Goal: Information Seeking & Learning: Learn about a topic

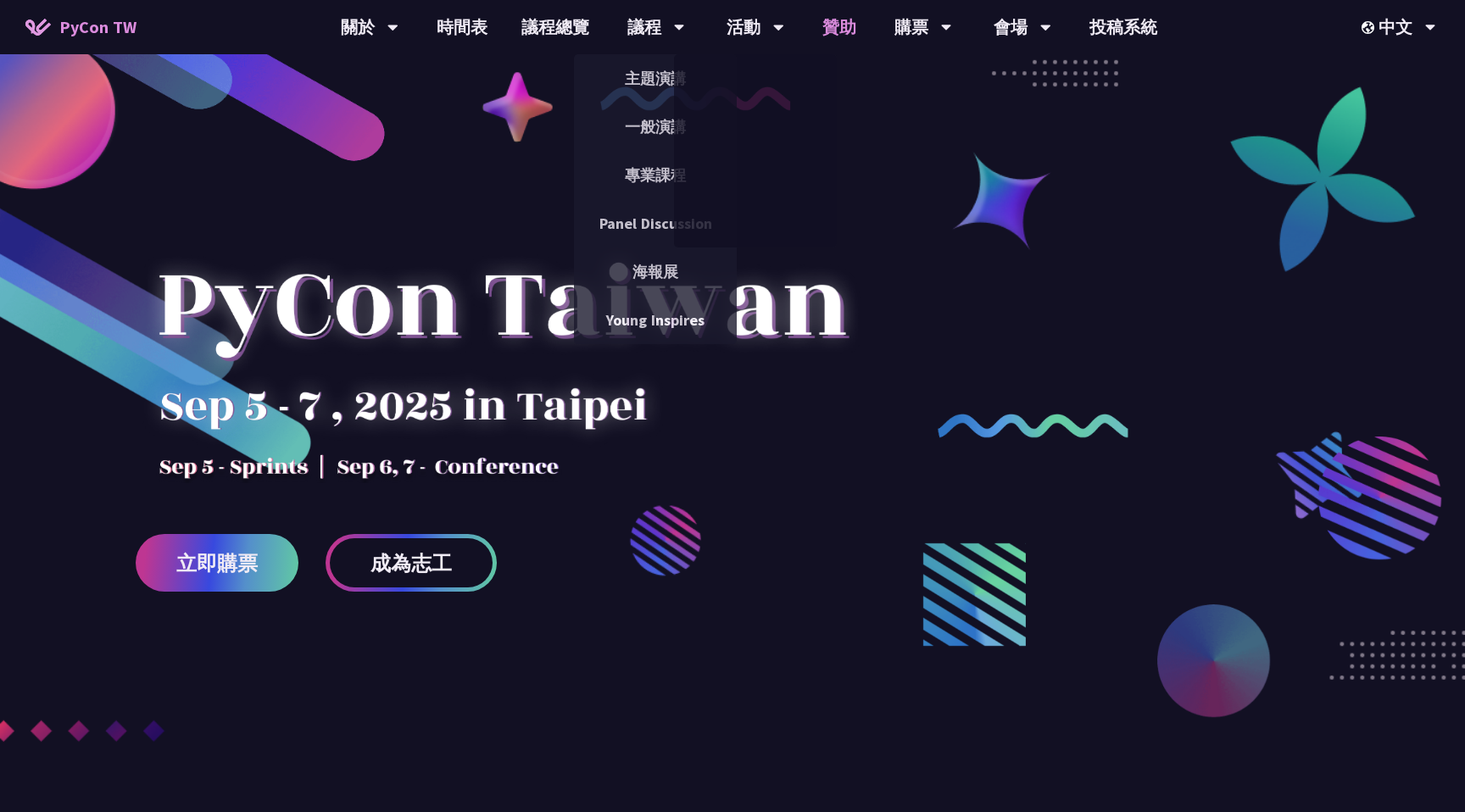
click at [840, 18] on link "贊助" at bounding box center [839, 27] width 67 height 54
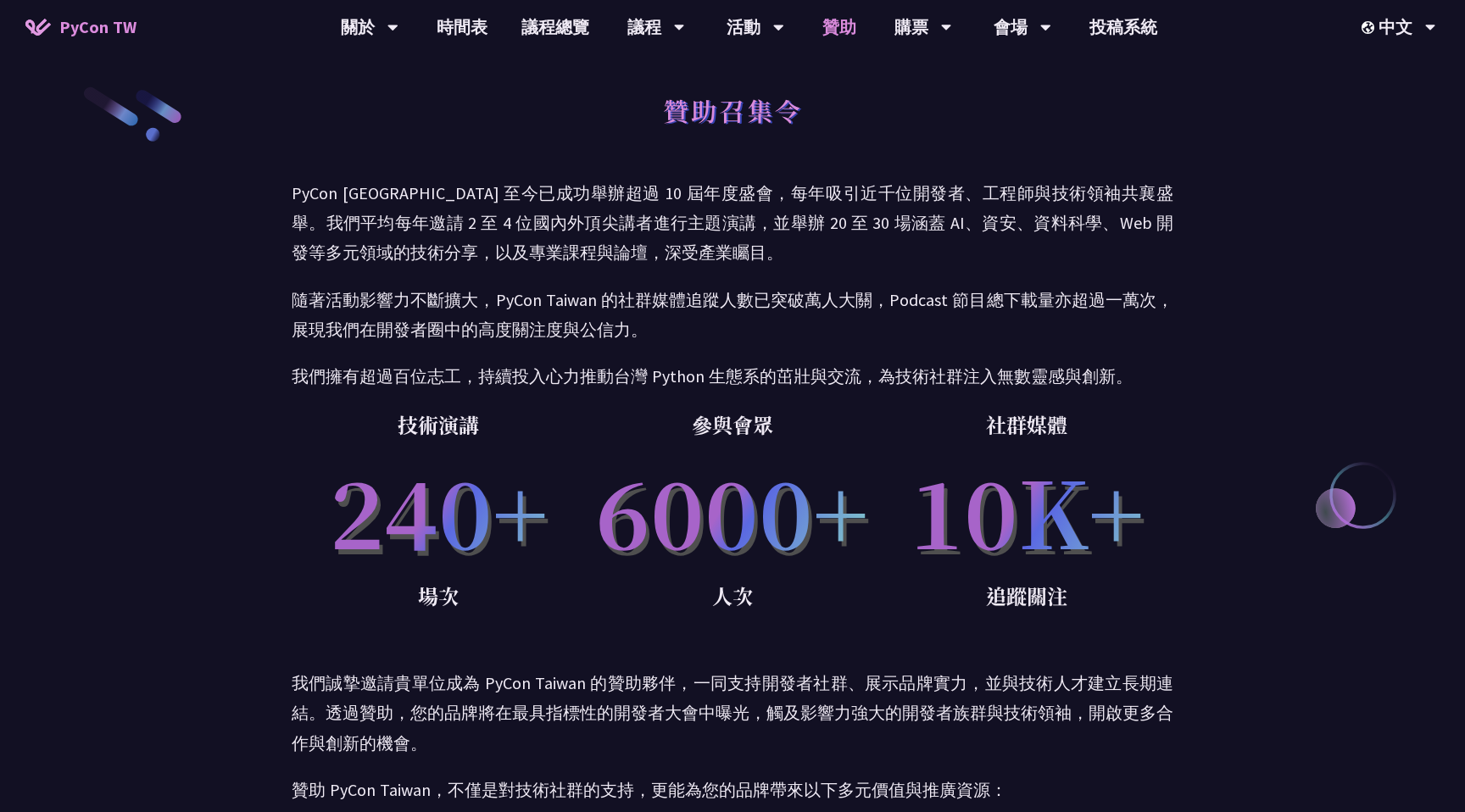
click at [835, 36] on link "贊助" at bounding box center [839, 27] width 67 height 54
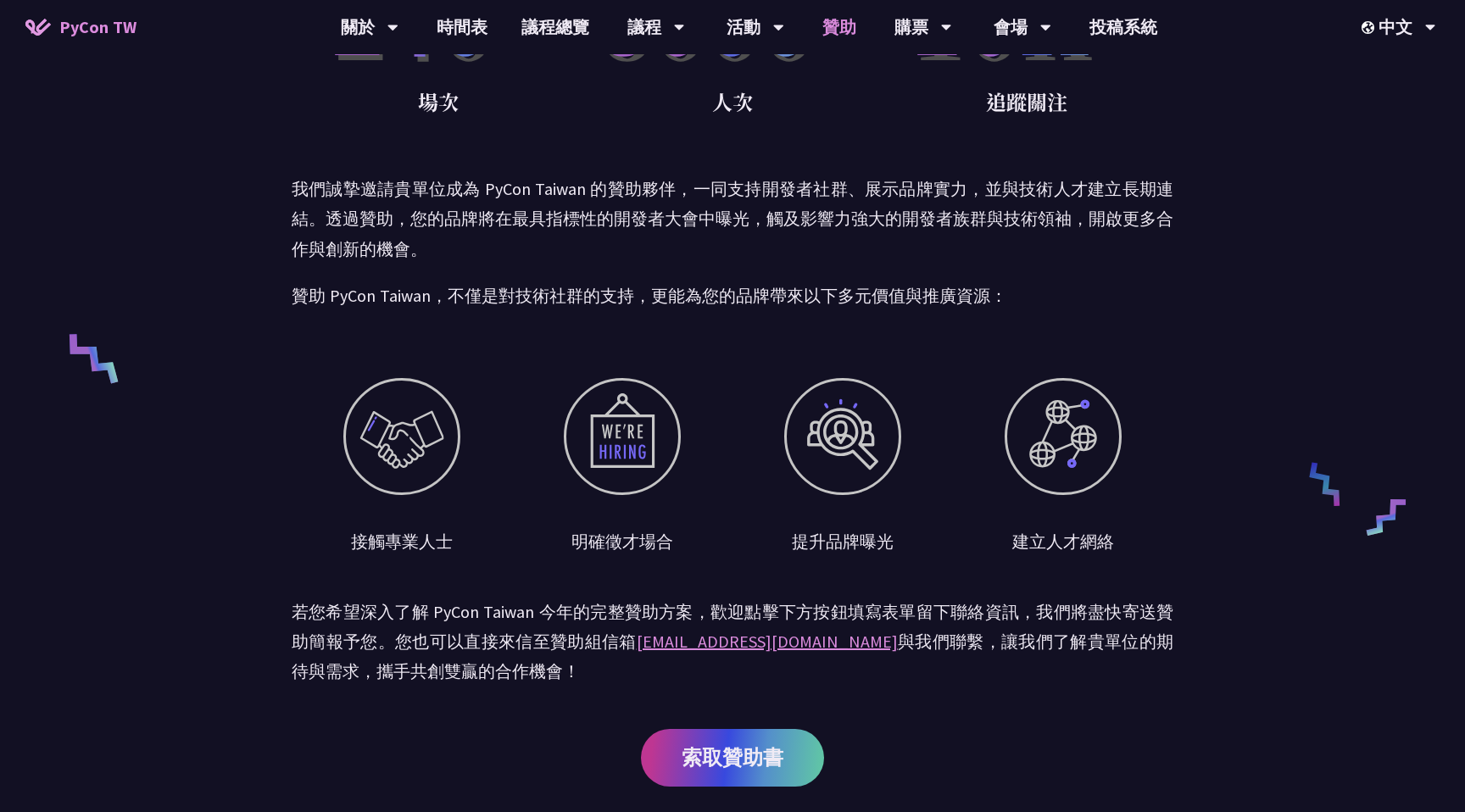
scroll to position [137, 0]
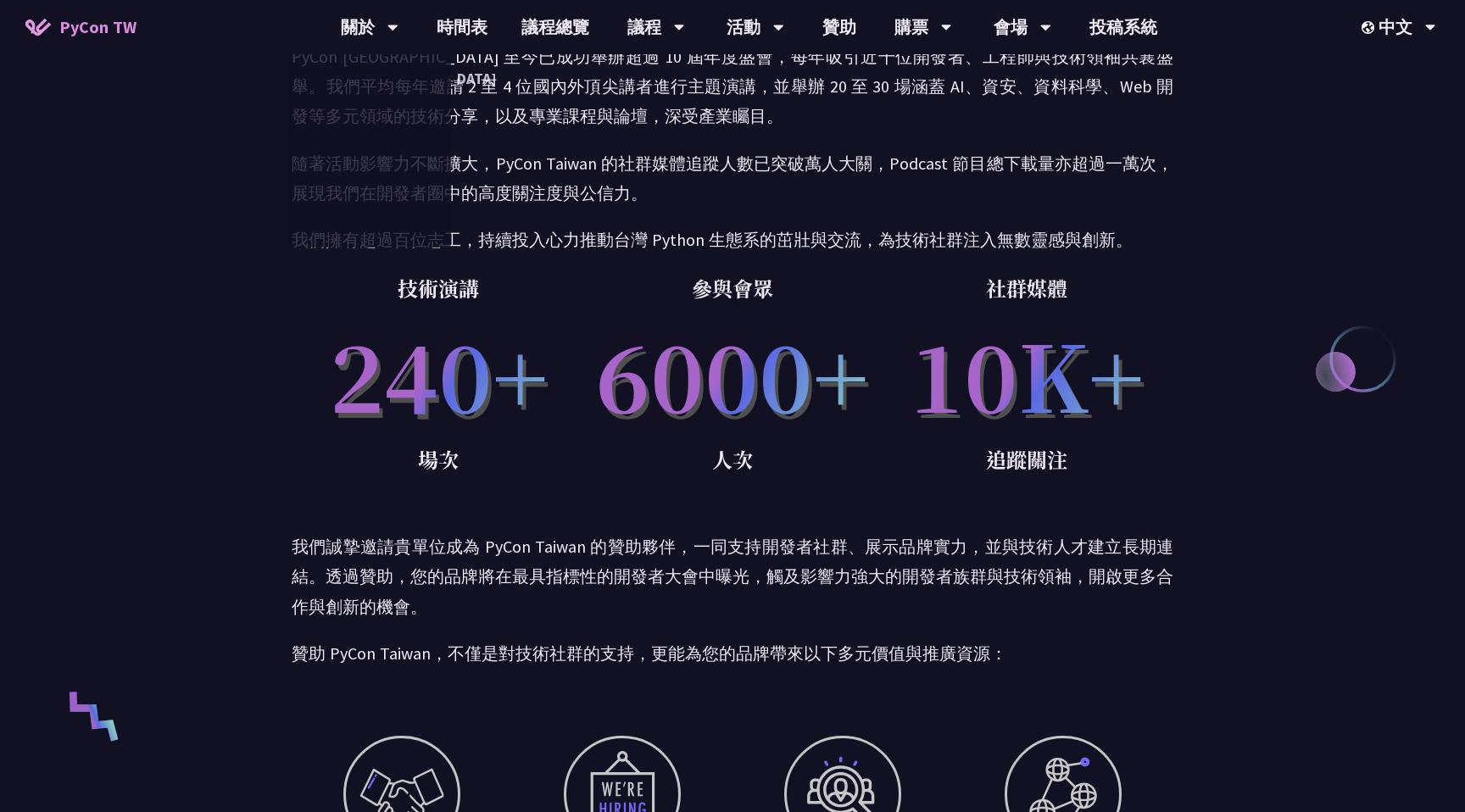
click at [67, 30] on span "PyCon TW" at bounding box center [98, 28] width 77 height 26
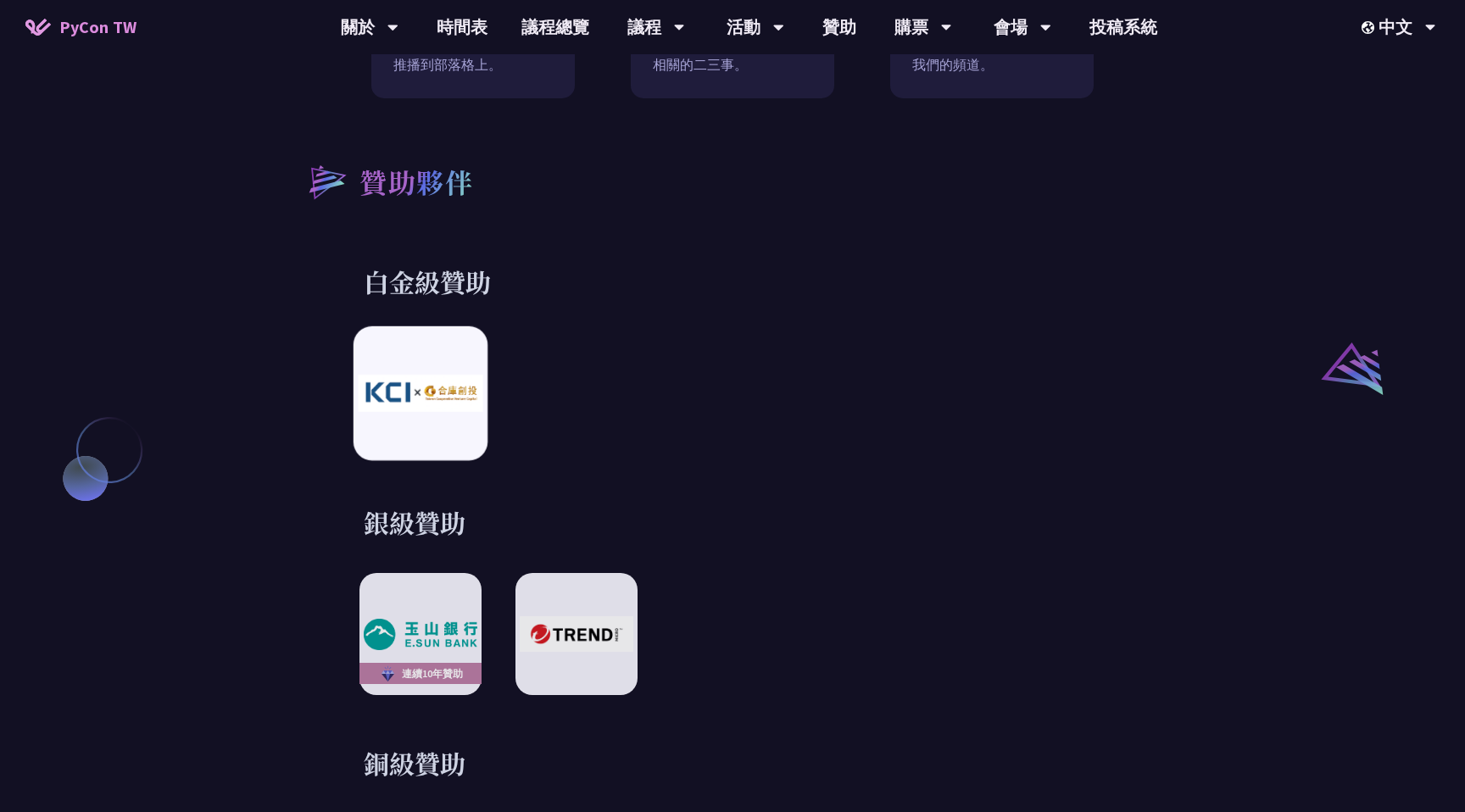
scroll to position [2011, 0]
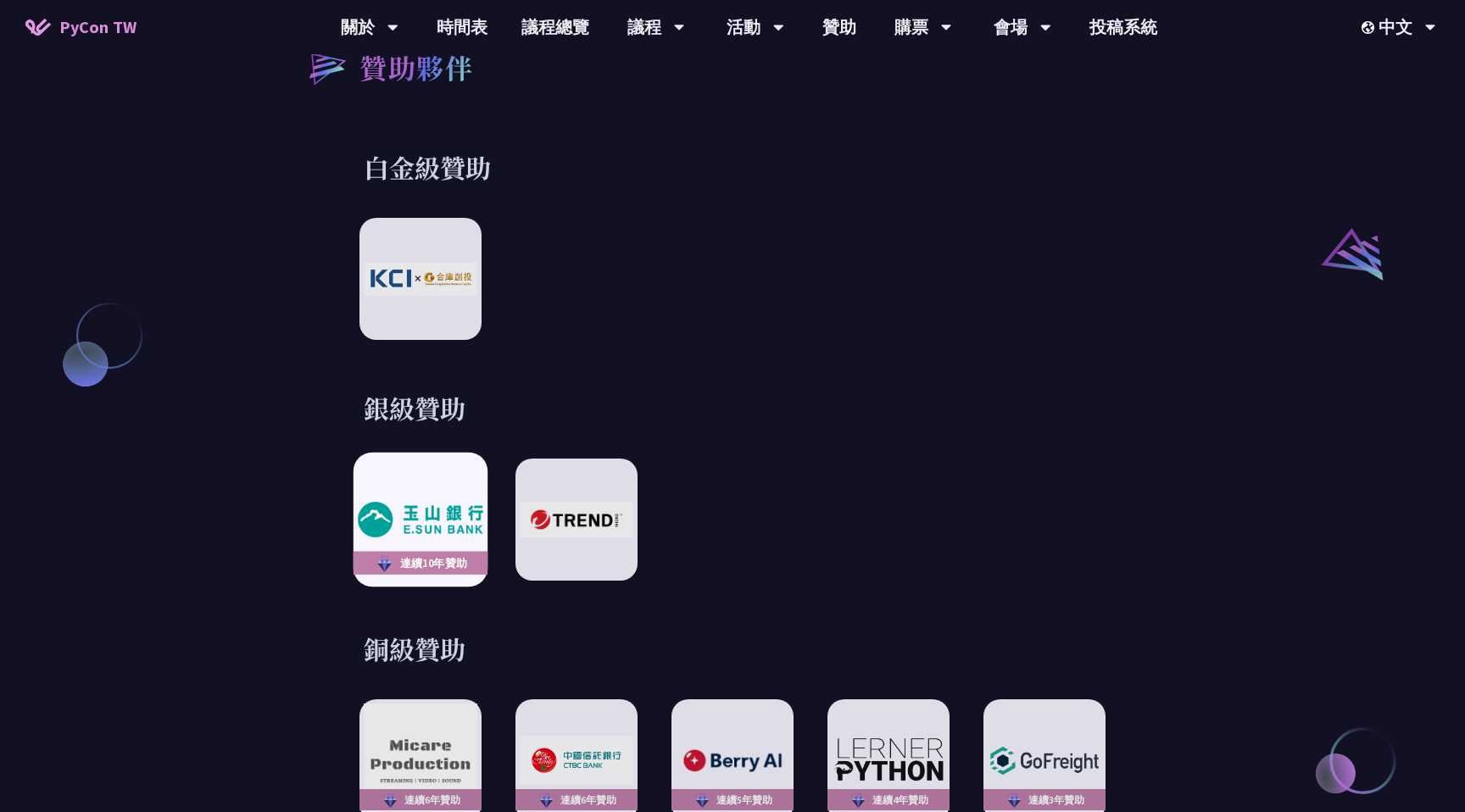
click at [415, 509] on img at bounding box center [420, 520] width 125 height 35
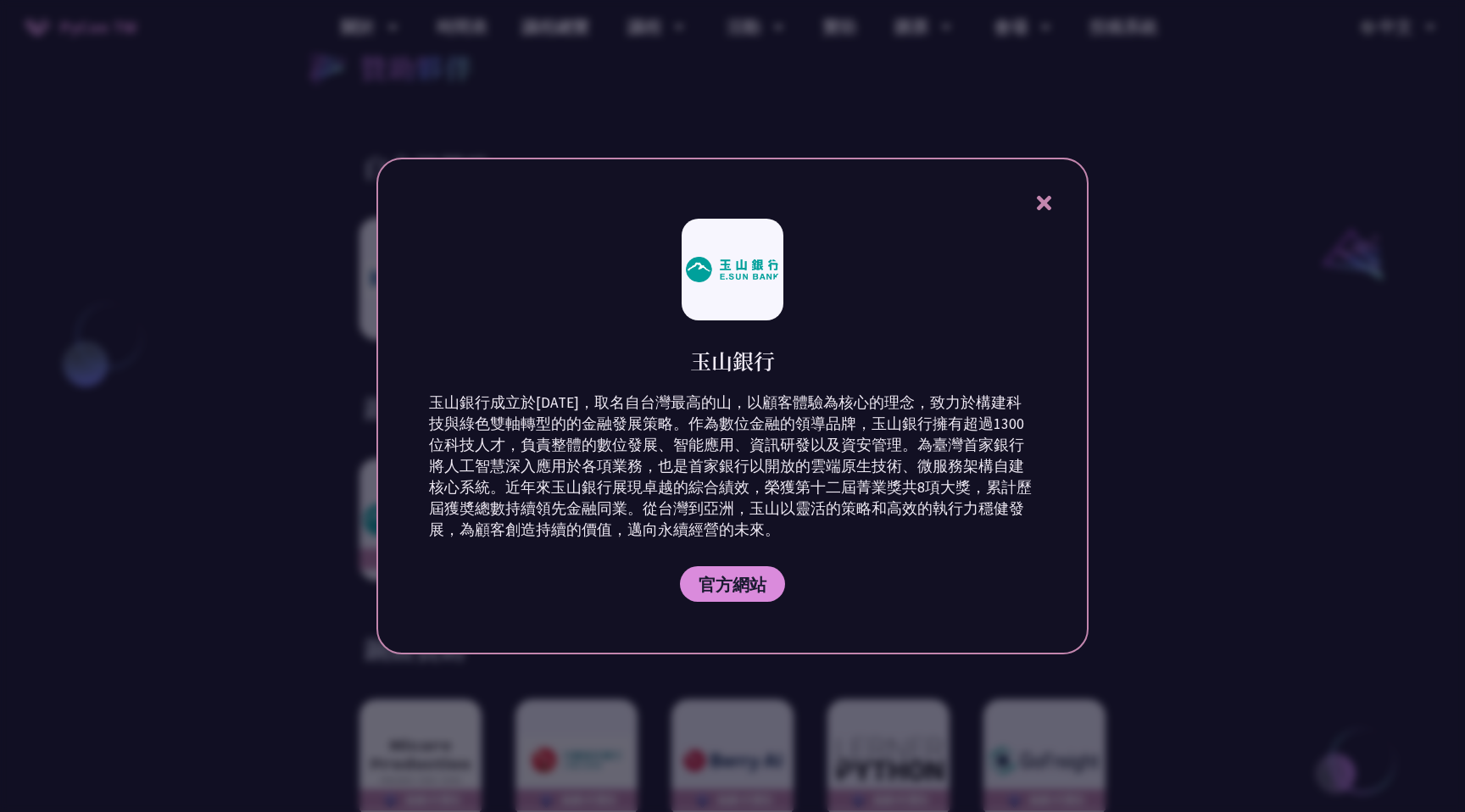
click at [1051, 201] on icon at bounding box center [1043, 202] width 21 height 21
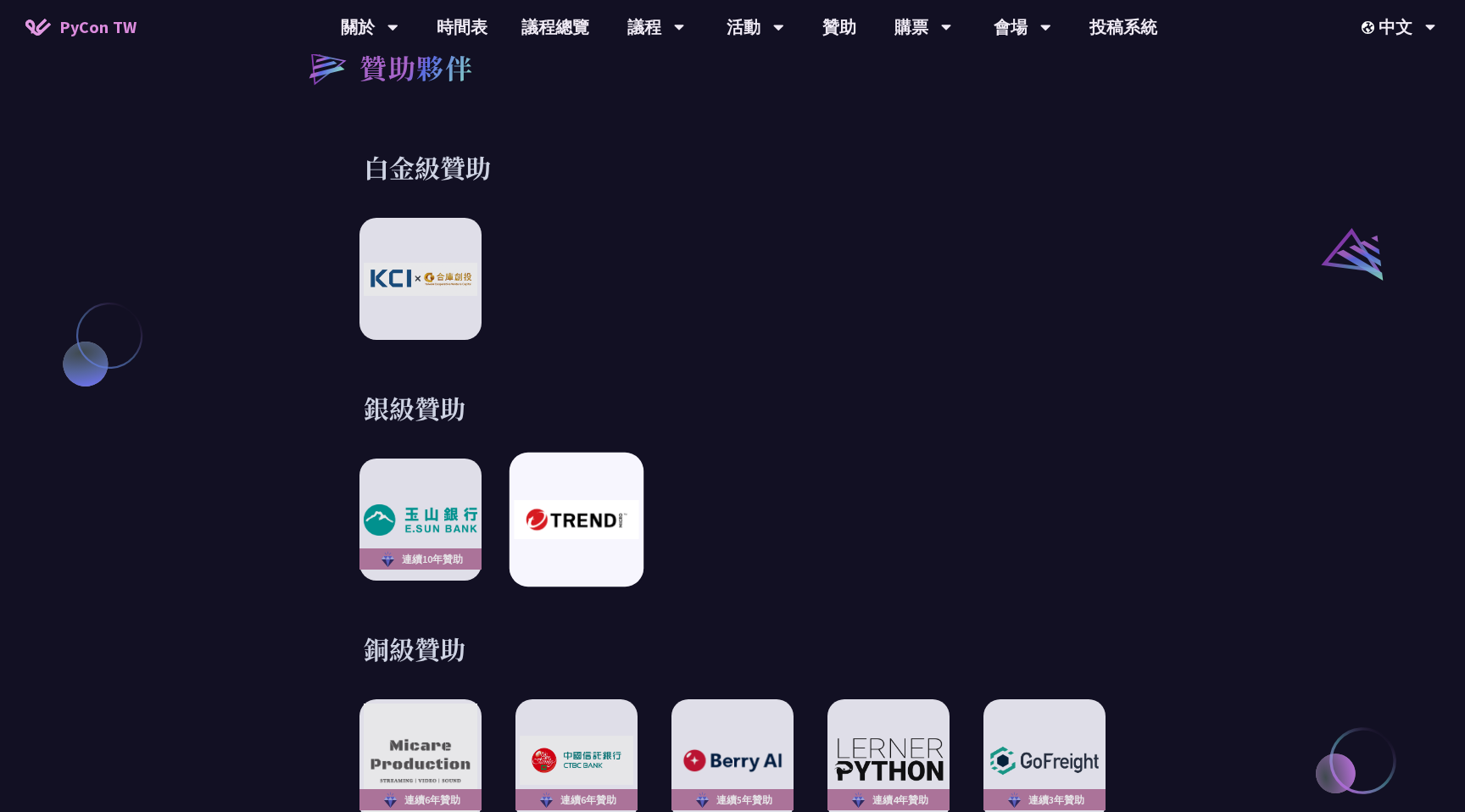
click at [601, 501] on img at bounding box center [576, 519] width 125 height 39
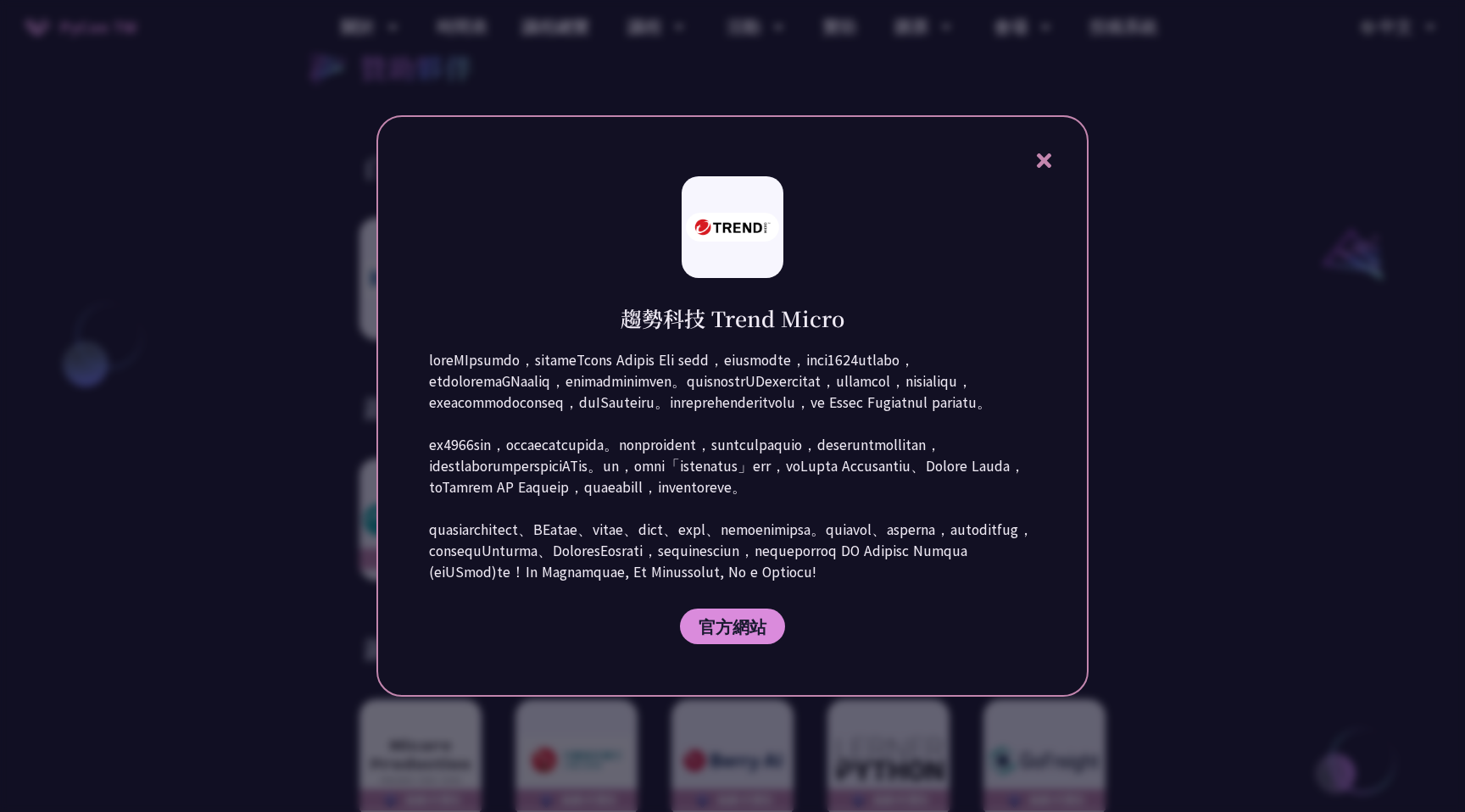
click at [1054, 151] on icon at bounding box center [1043, 160] width 21 height 21
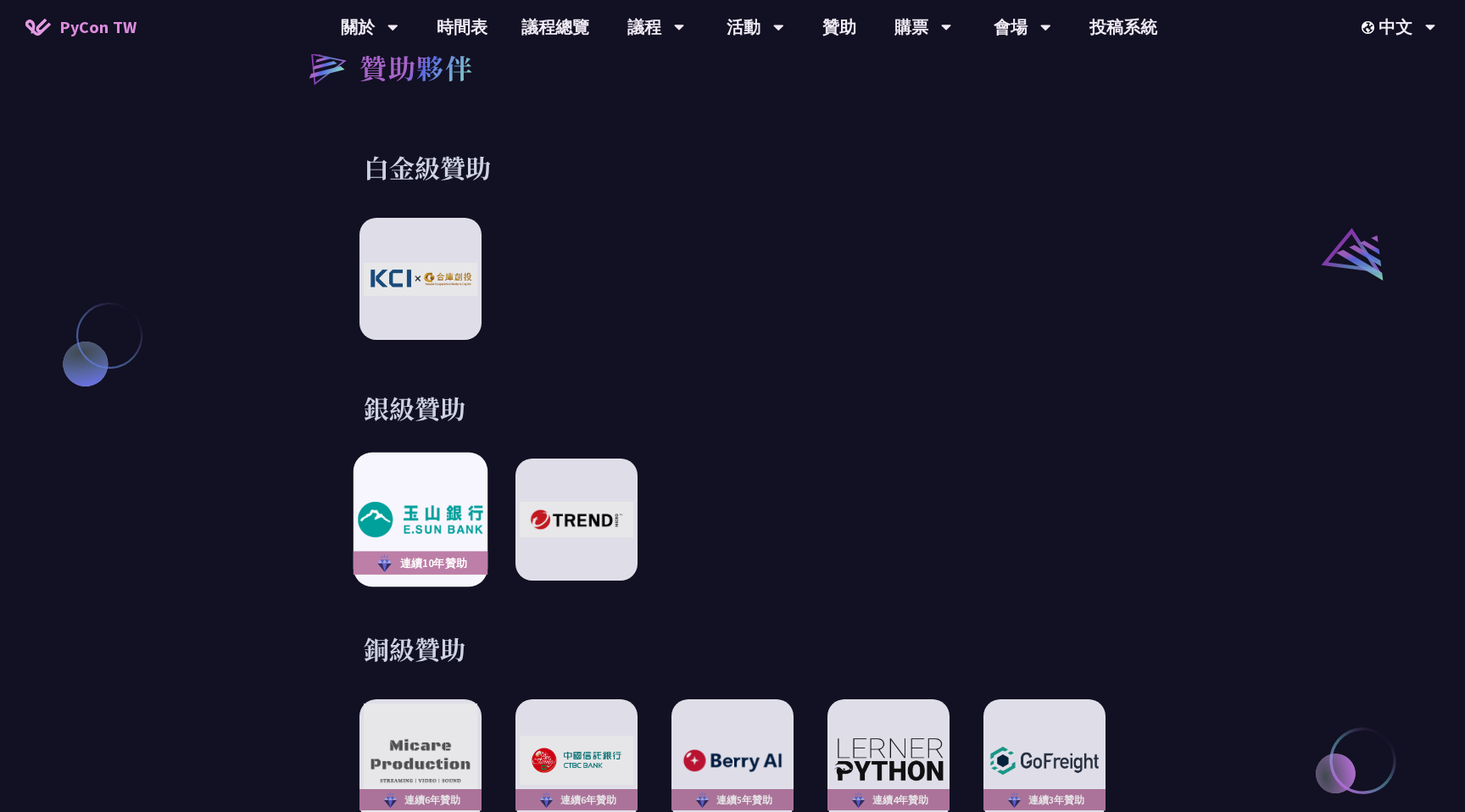
click at [396, 552] on div "連續10年贊助" at bounding box center [420, 563] width 134 height 24
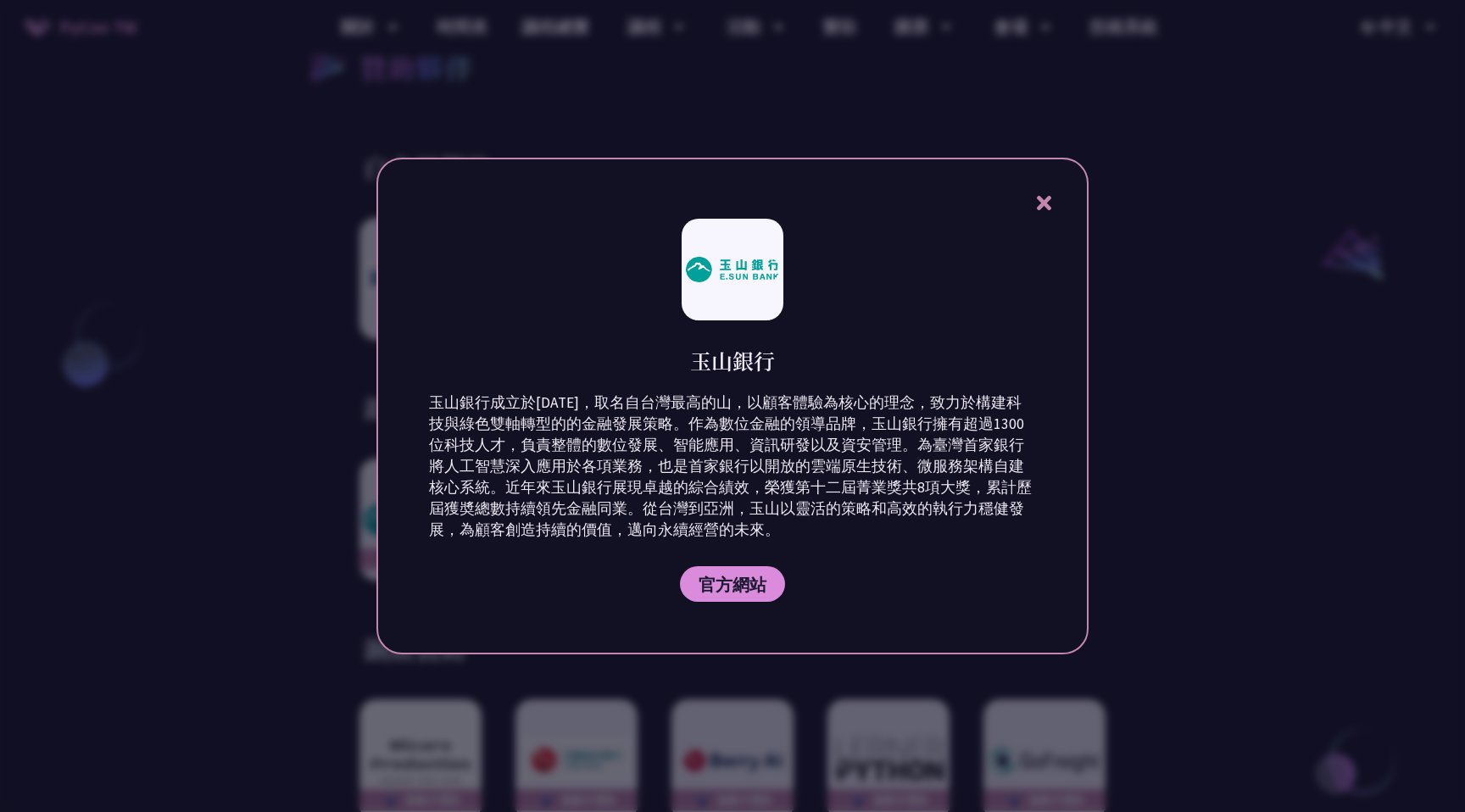
click at [1052, 188] on div "玉山銀行 玉山銀行成立於[DATE]，取名自台灣最高的山，以顧客體驗為核心的理念，致力於構建科技與綠色雙軸轉型的的金融發展策略。作為數位金融的領導品牌，玉山銀…" at bounding box center [732, 406] width 712 height 497
click at [1041, 206] on icon at bounding box center [1043, 203] width 15 height 15
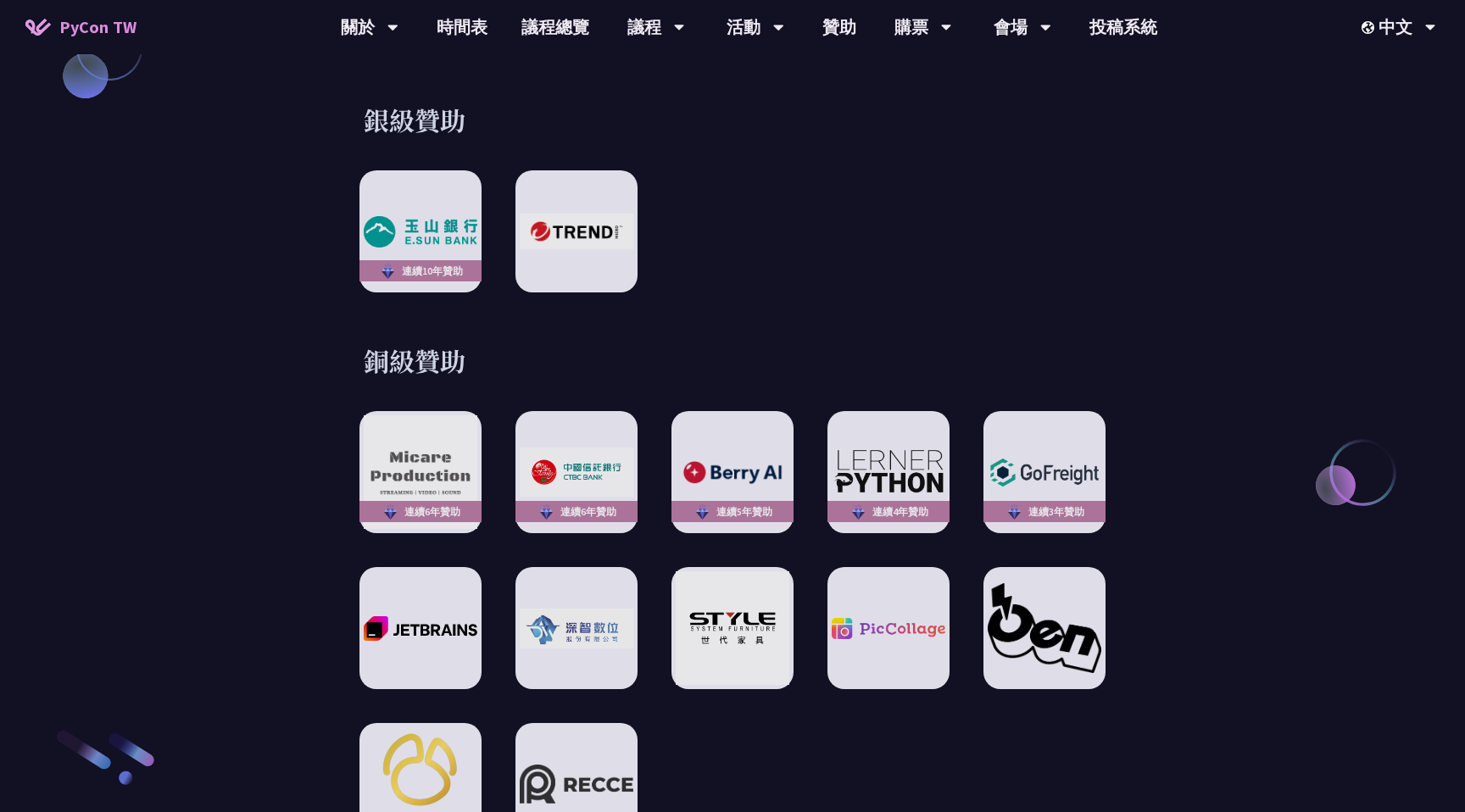
scroll to position [2408, 0]
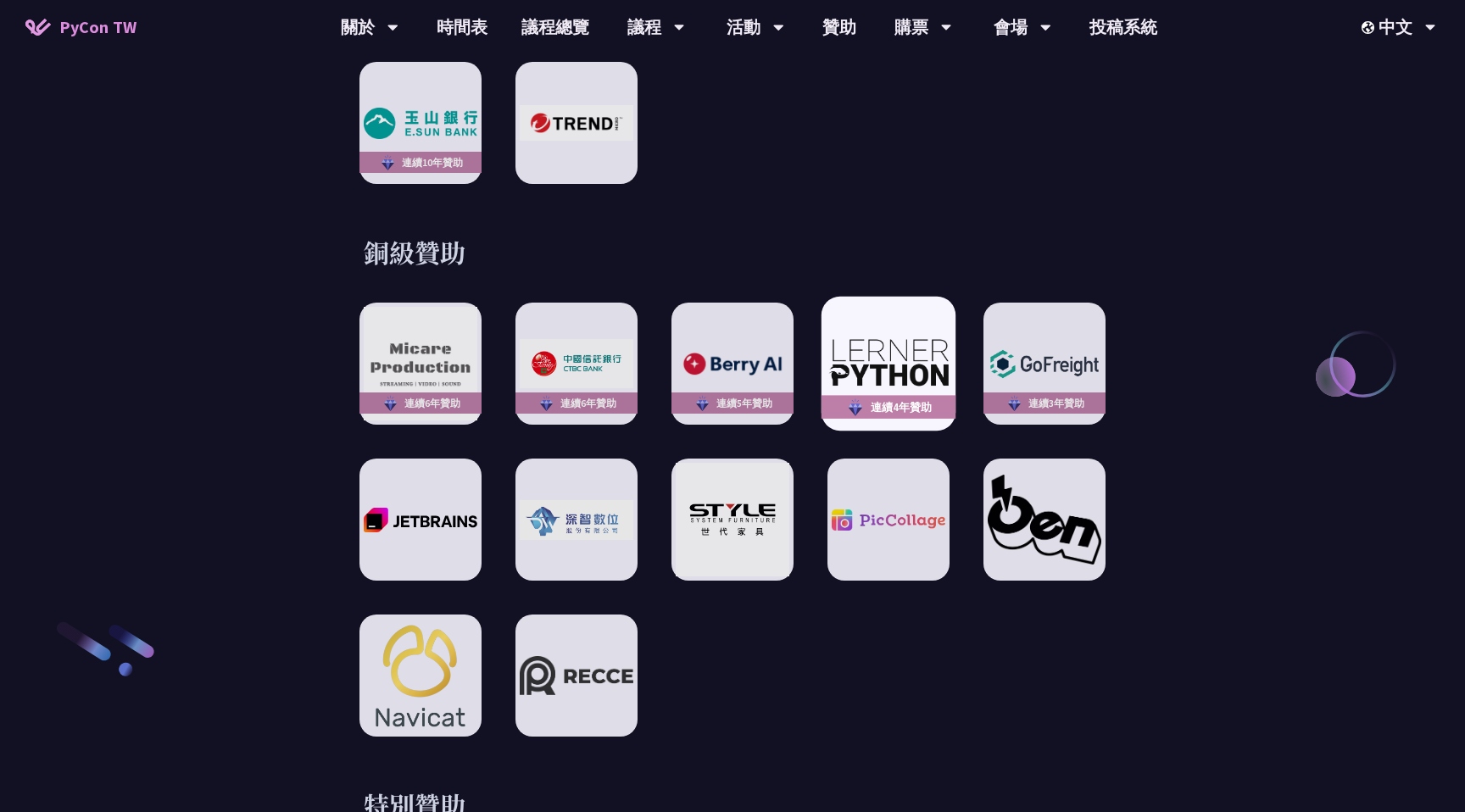
click at [932, 370] on img at bounding box center [889, 363] width 125 height 52
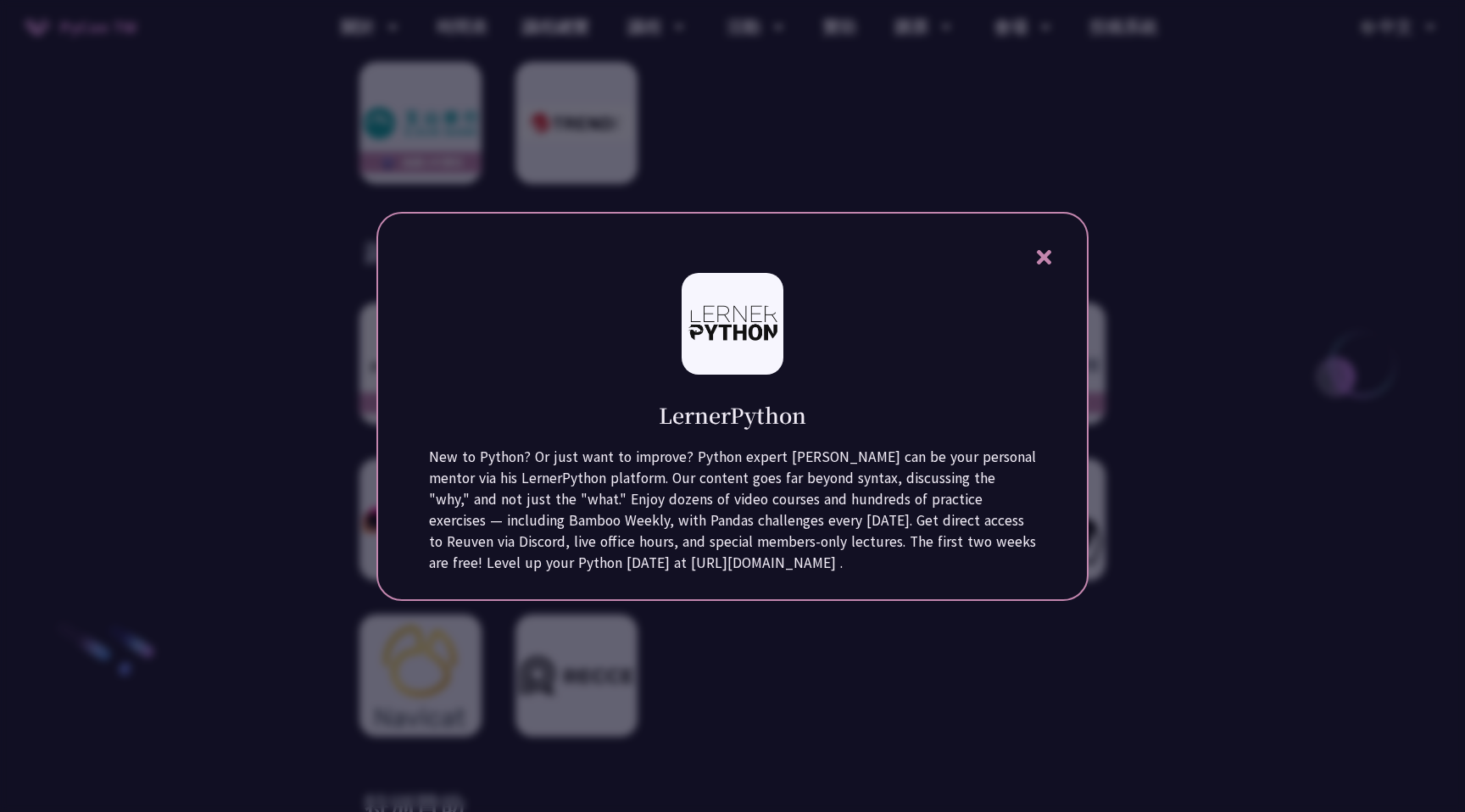
click at [1045, 253] on icon at bounding box center [1043, 257] width 15 height 15
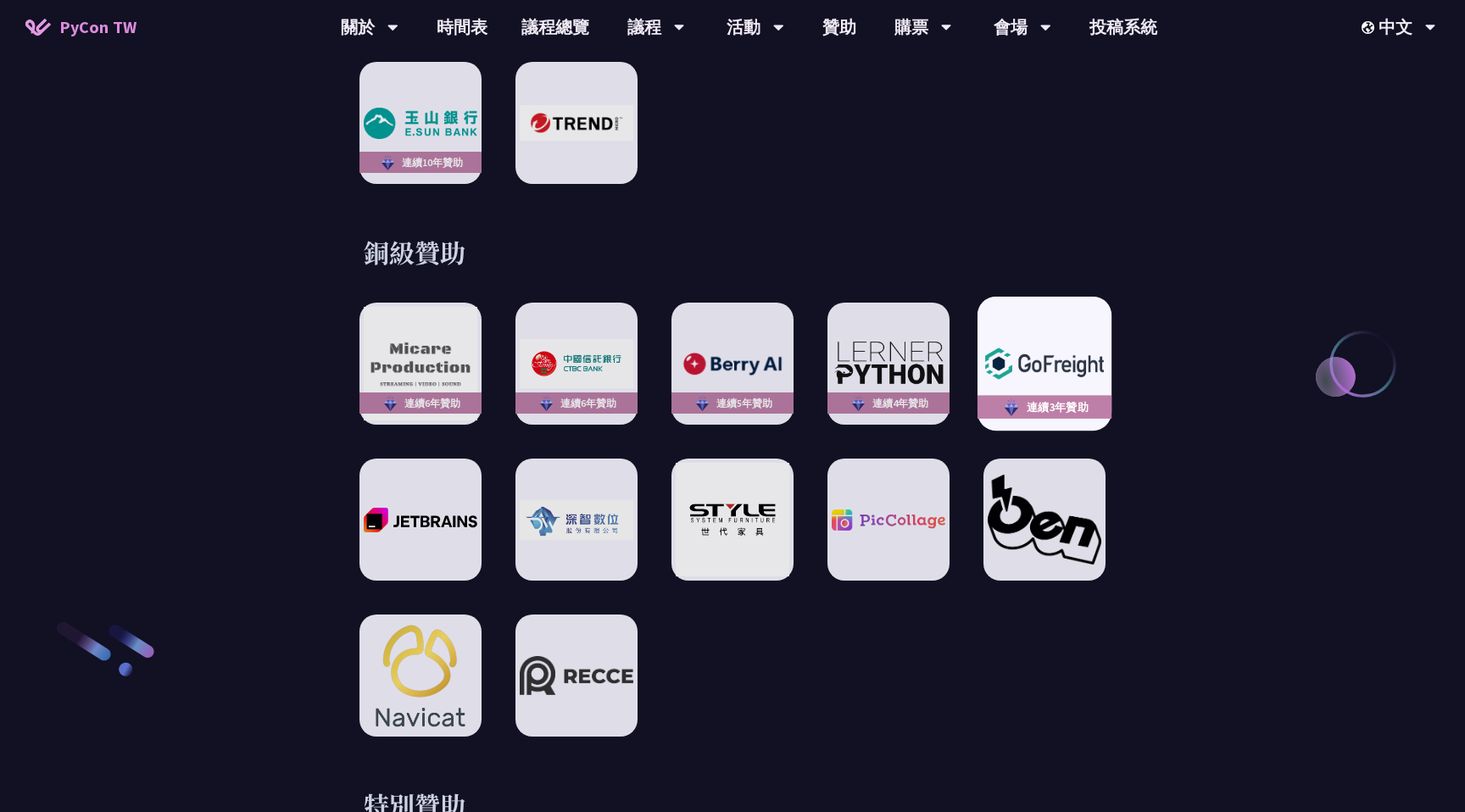
click at [1071, 342] on img at bounding box center [1044, 363] width 125 height 45
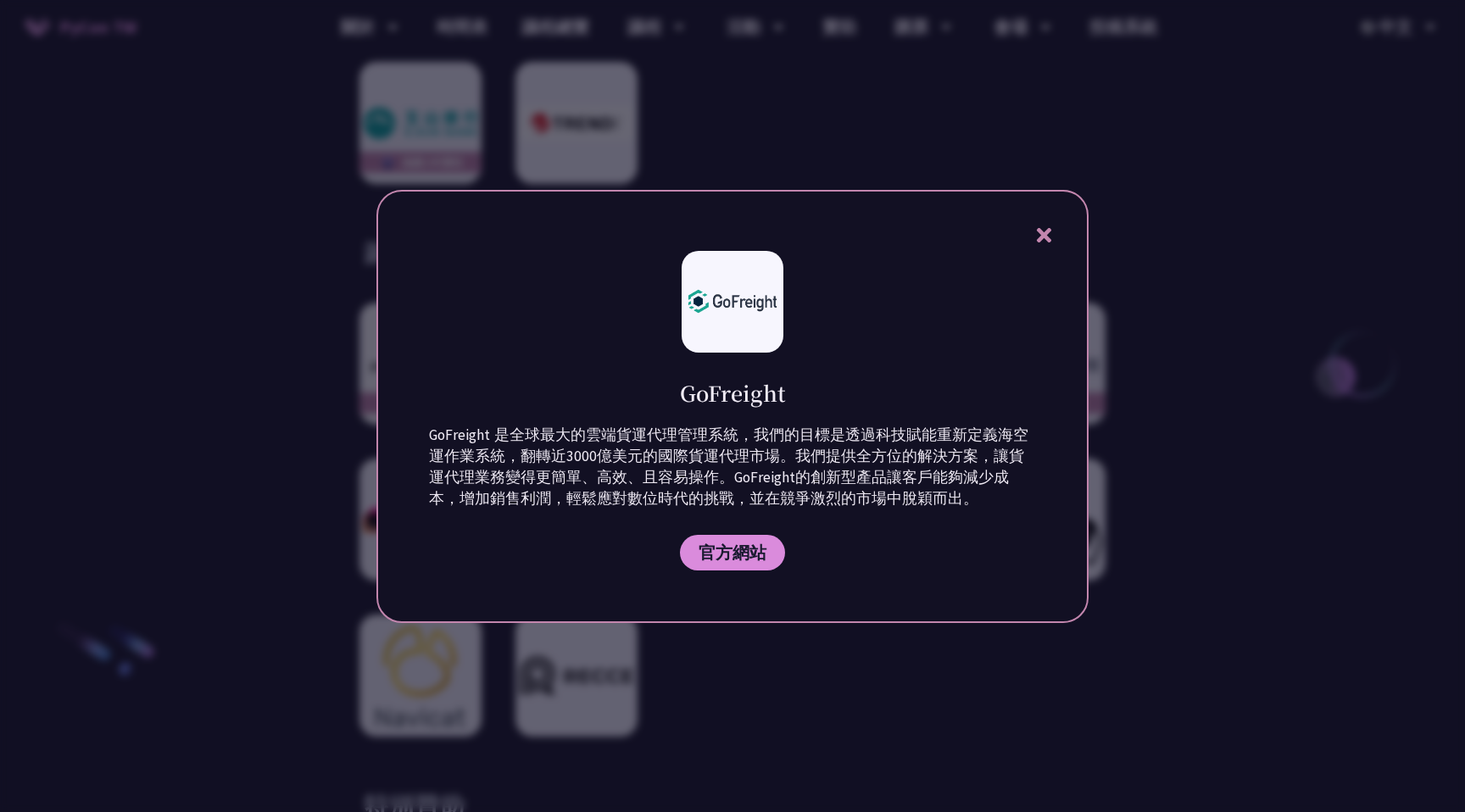
click at [1054, 239] on icon at bounding box center [1043, 235] width 21 height 21
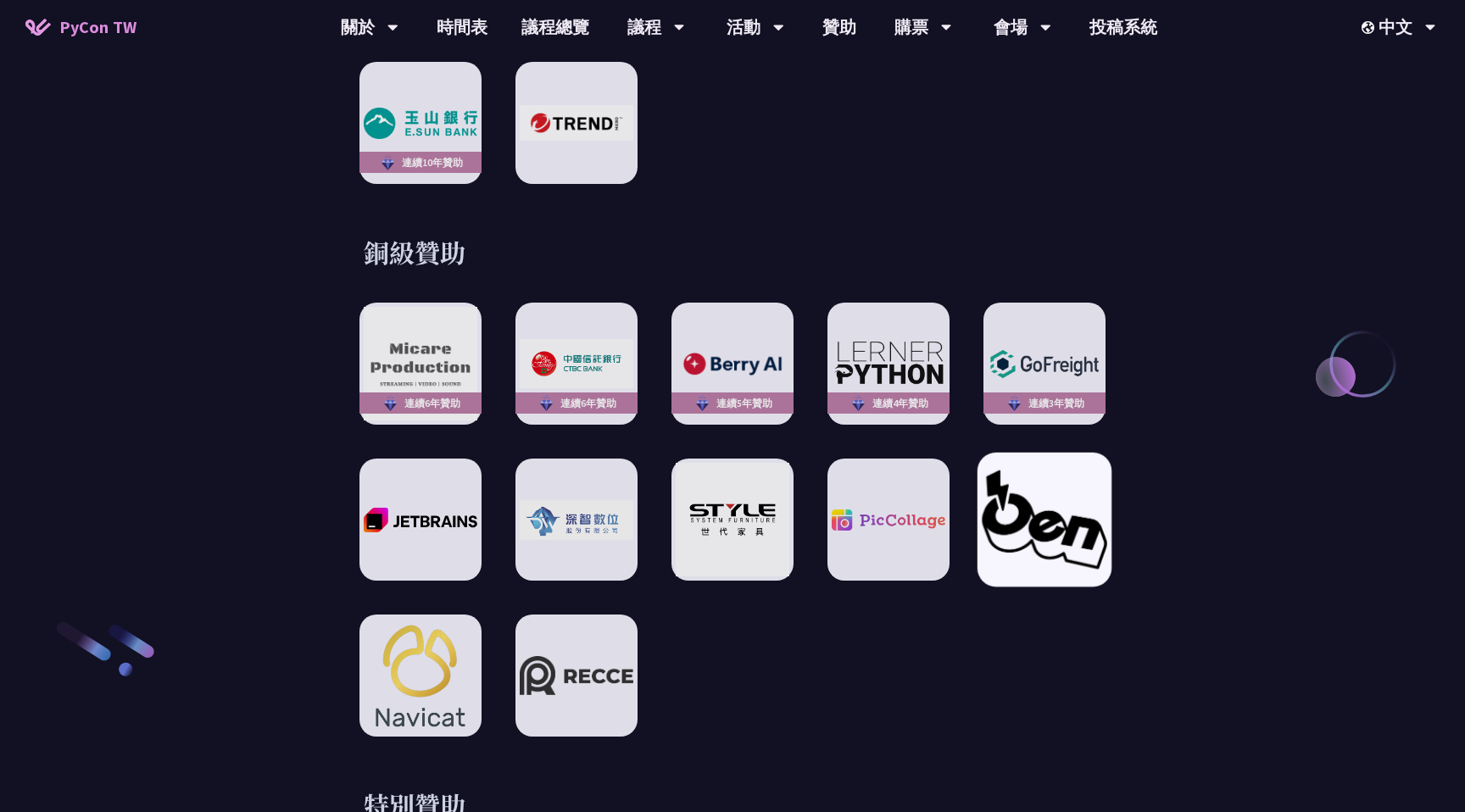
click at [1041, 517] on img at bounding box center [1044, 519] width 125 height 98
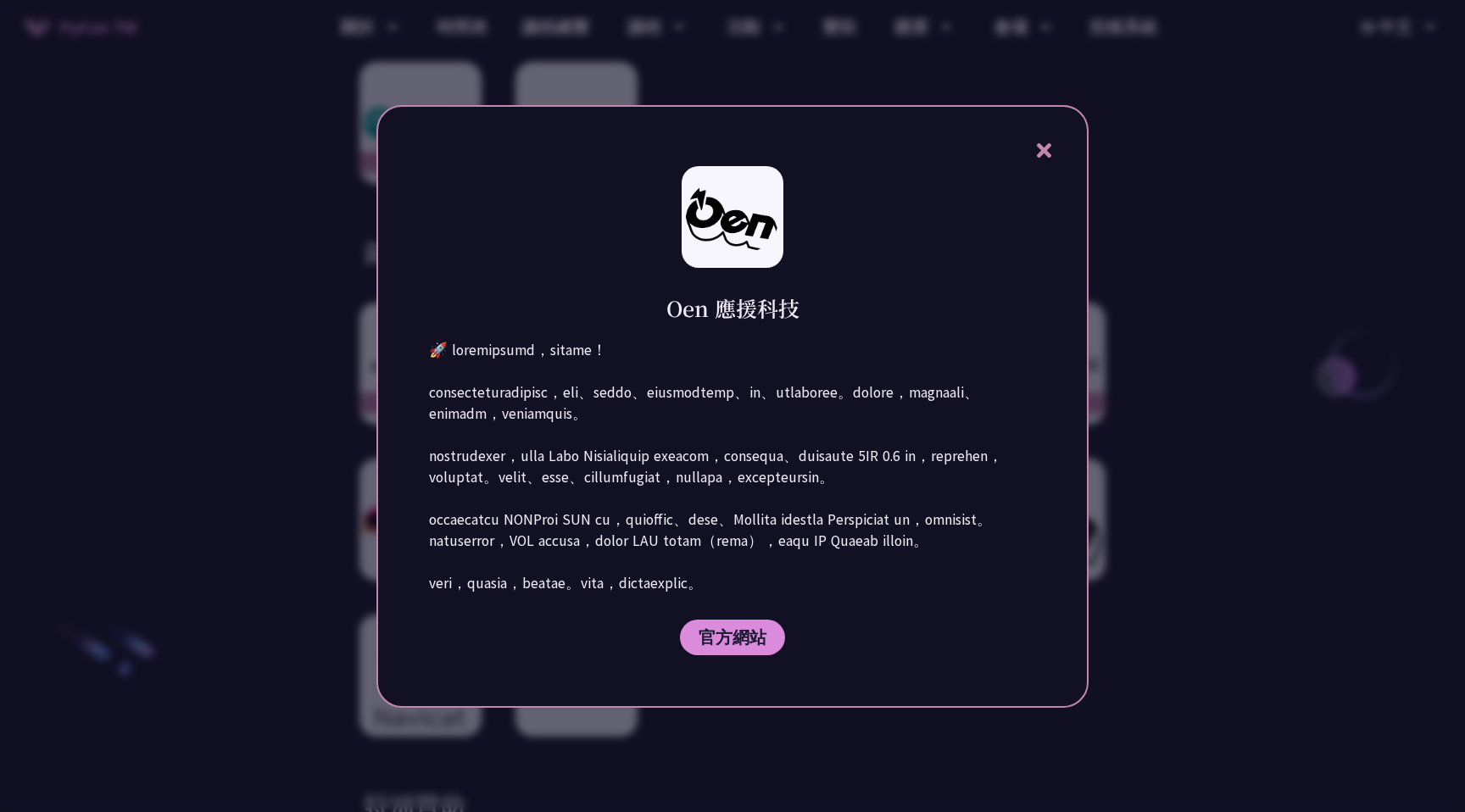
click at [1045, 140] on icon at bounding box center [1043, 150] width 21 height 21
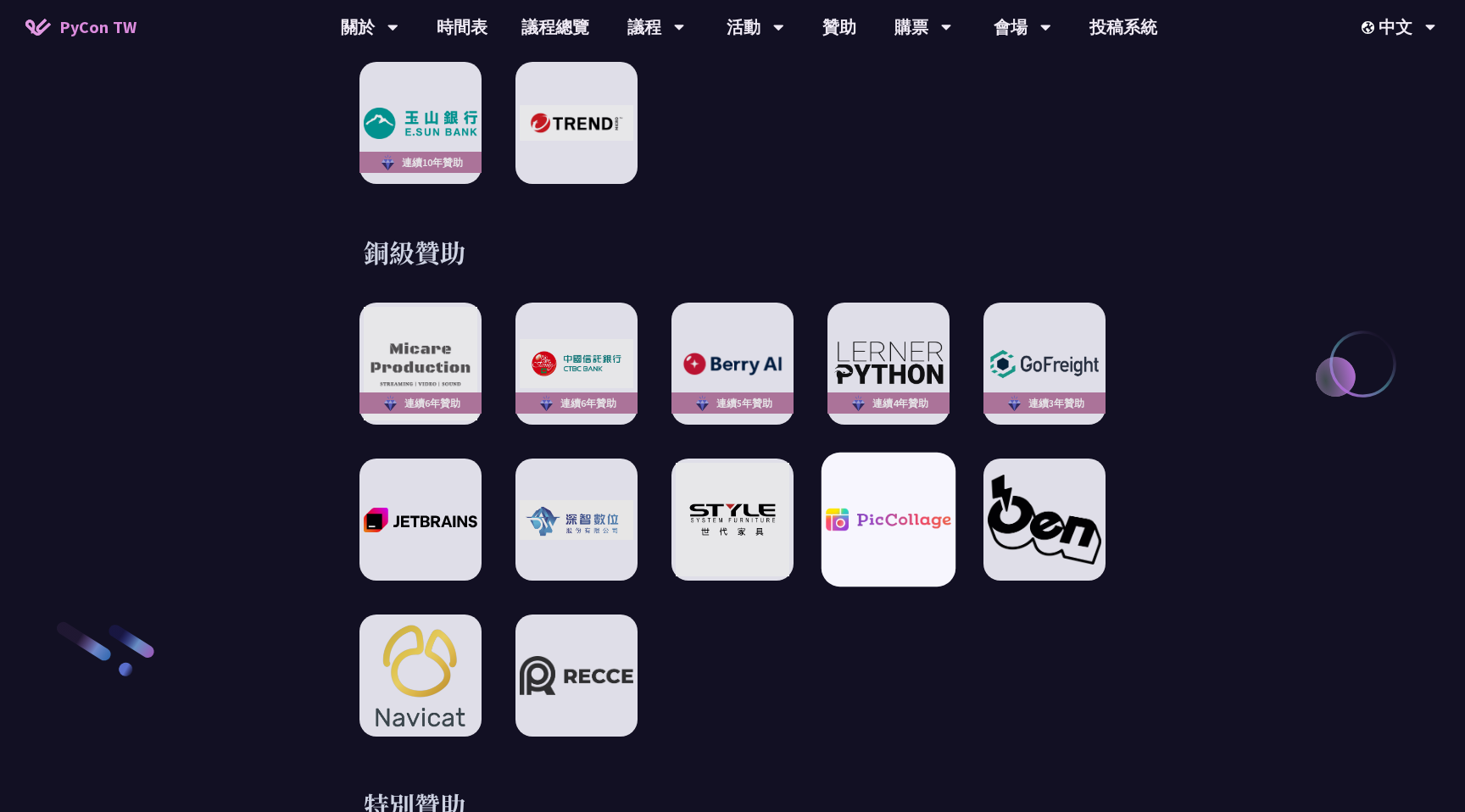
click at [851, 532] on div at bounding box center [888, 519] width 134 height 134
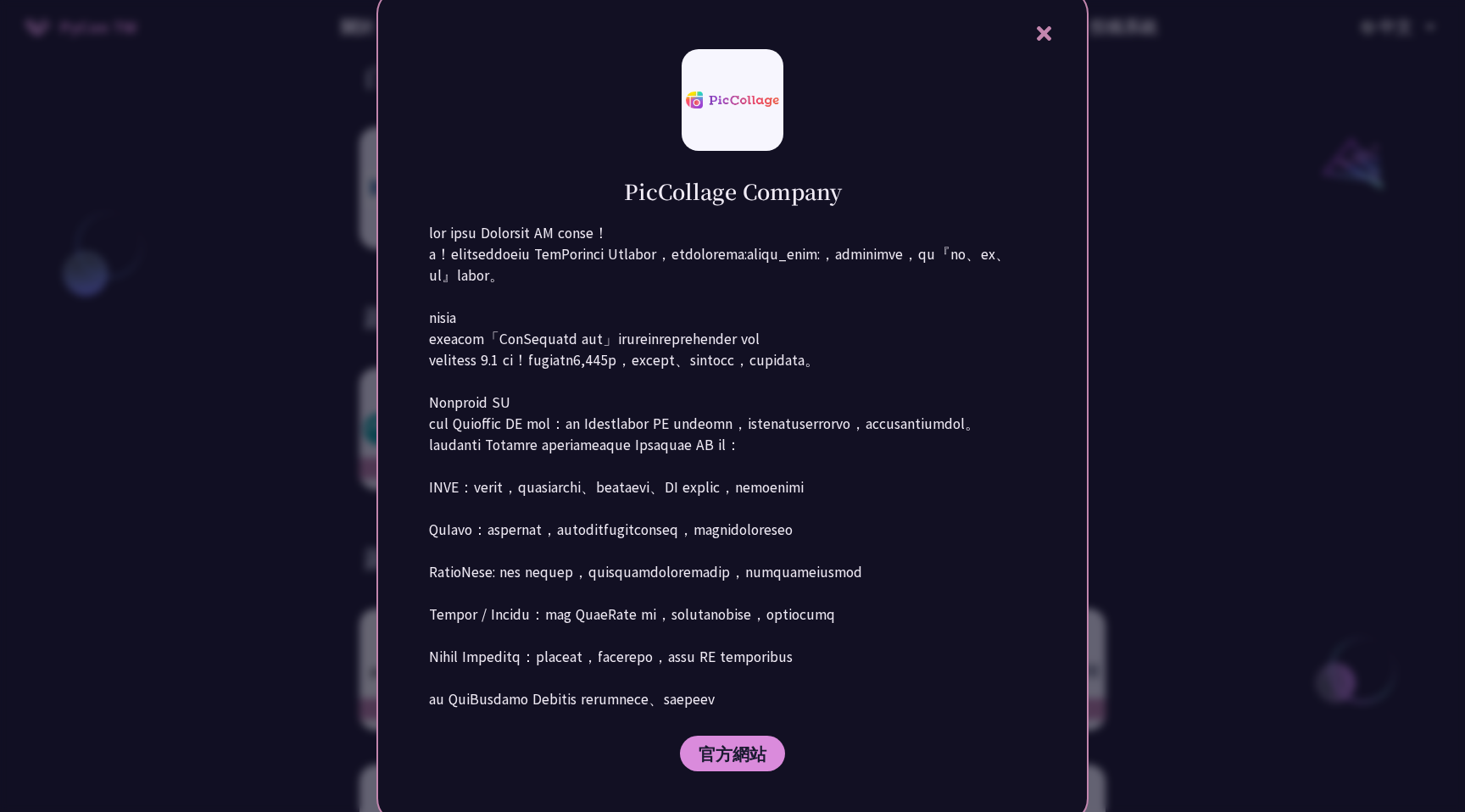
scroll to position [1909, 0]
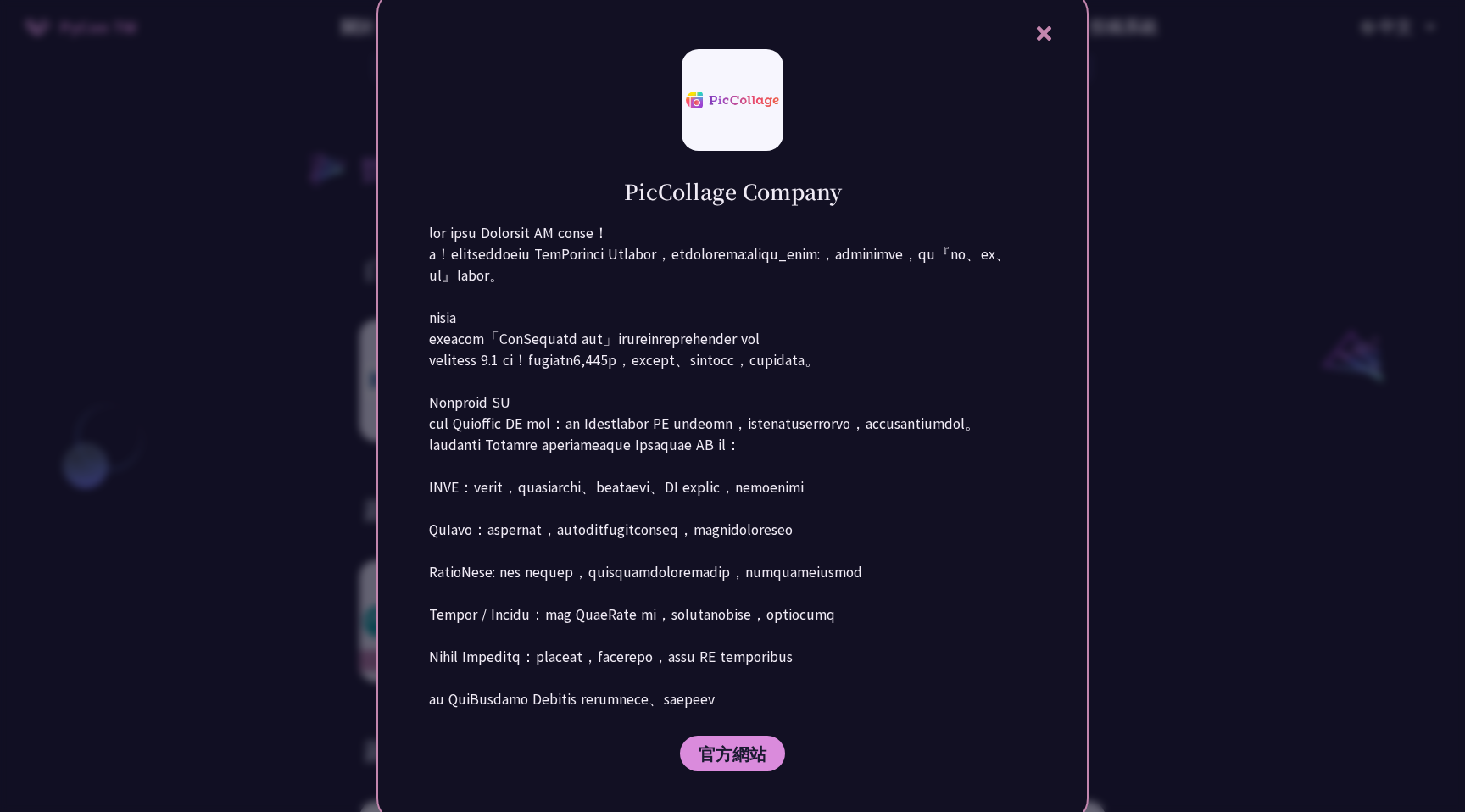
click at [1207, 186] on div at bounding box center [732, 406] width 1465 height 812
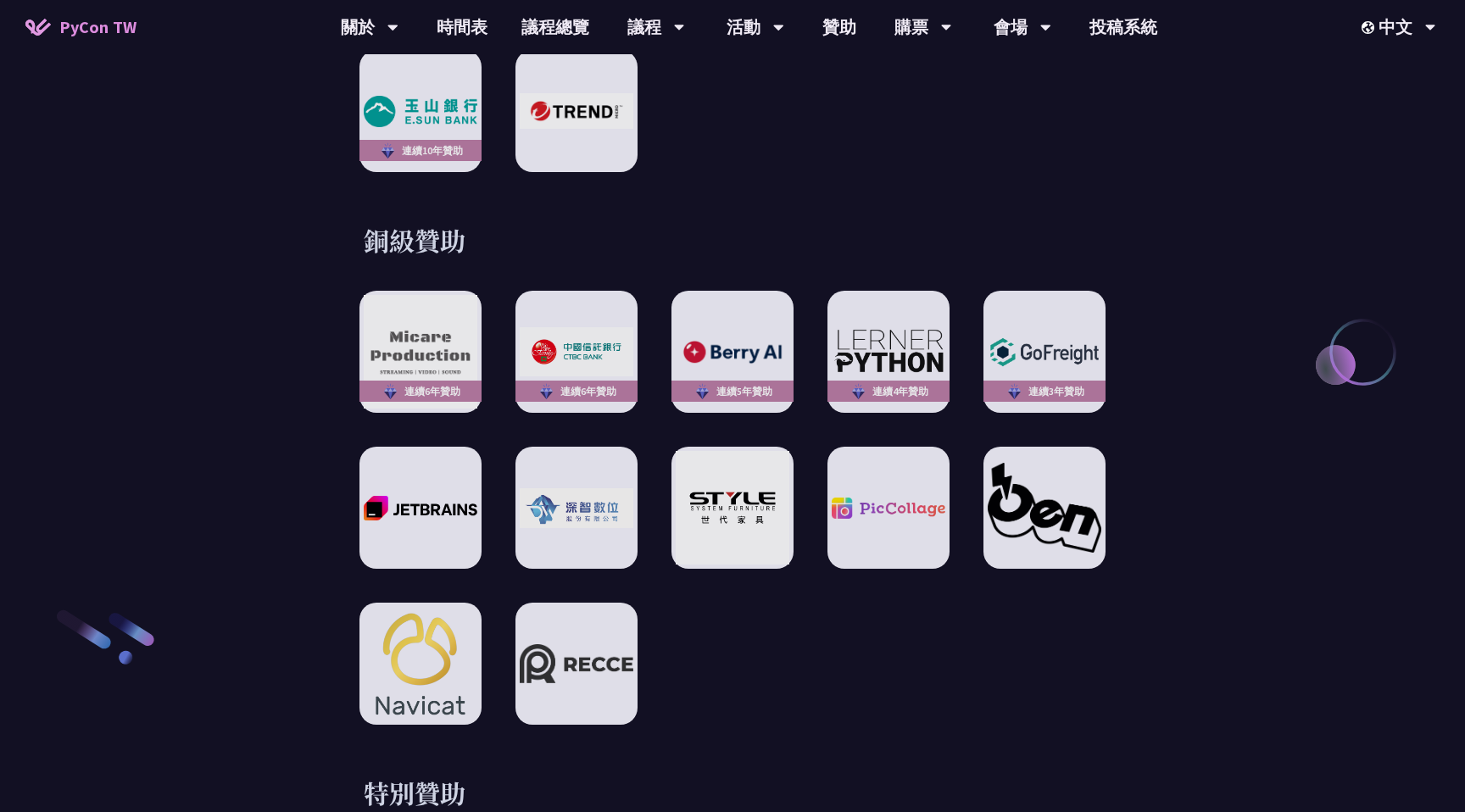
scroll to position [2667, 0]
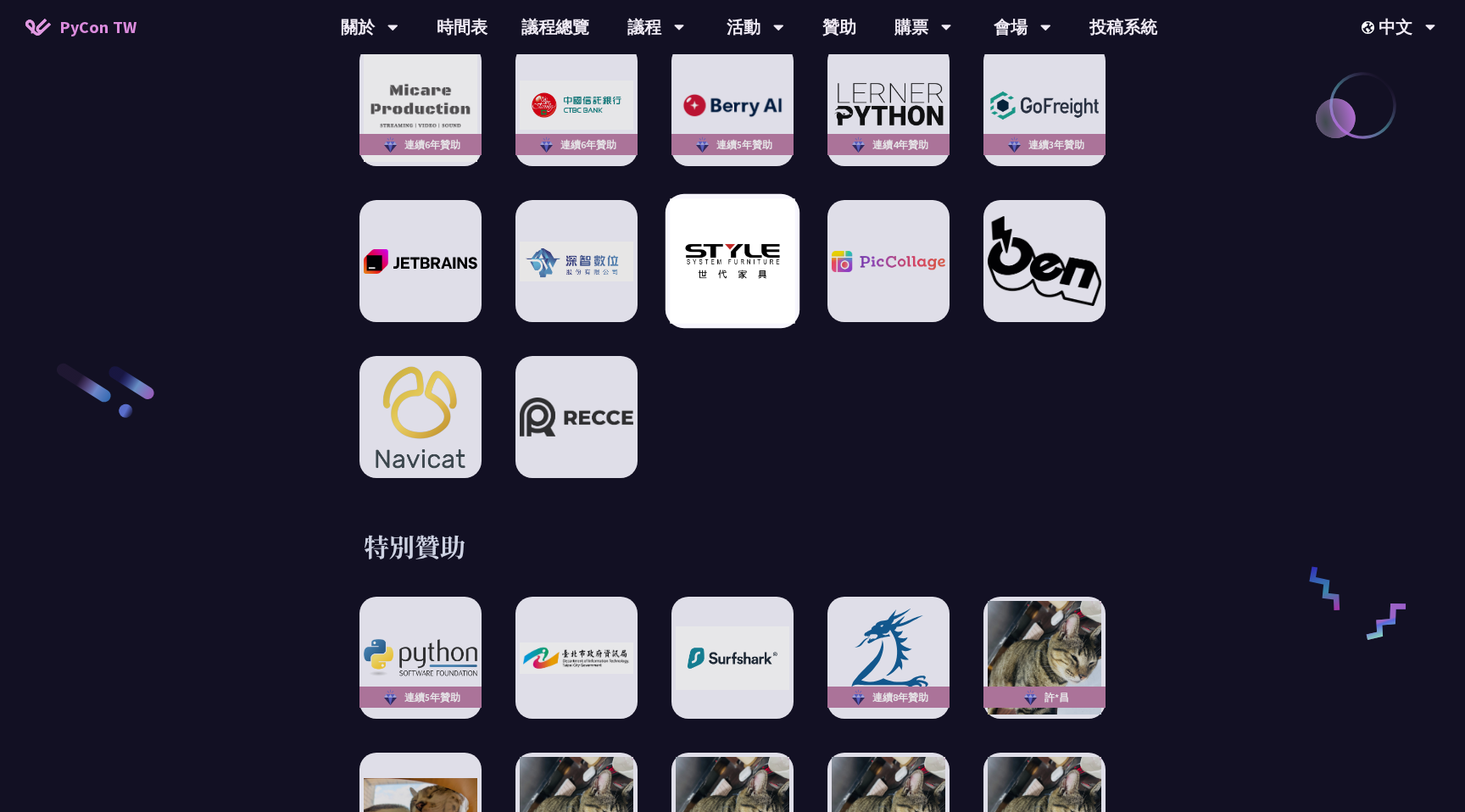
click at [754, 239] on img at bounding box center [732, 261] width 125 height 125
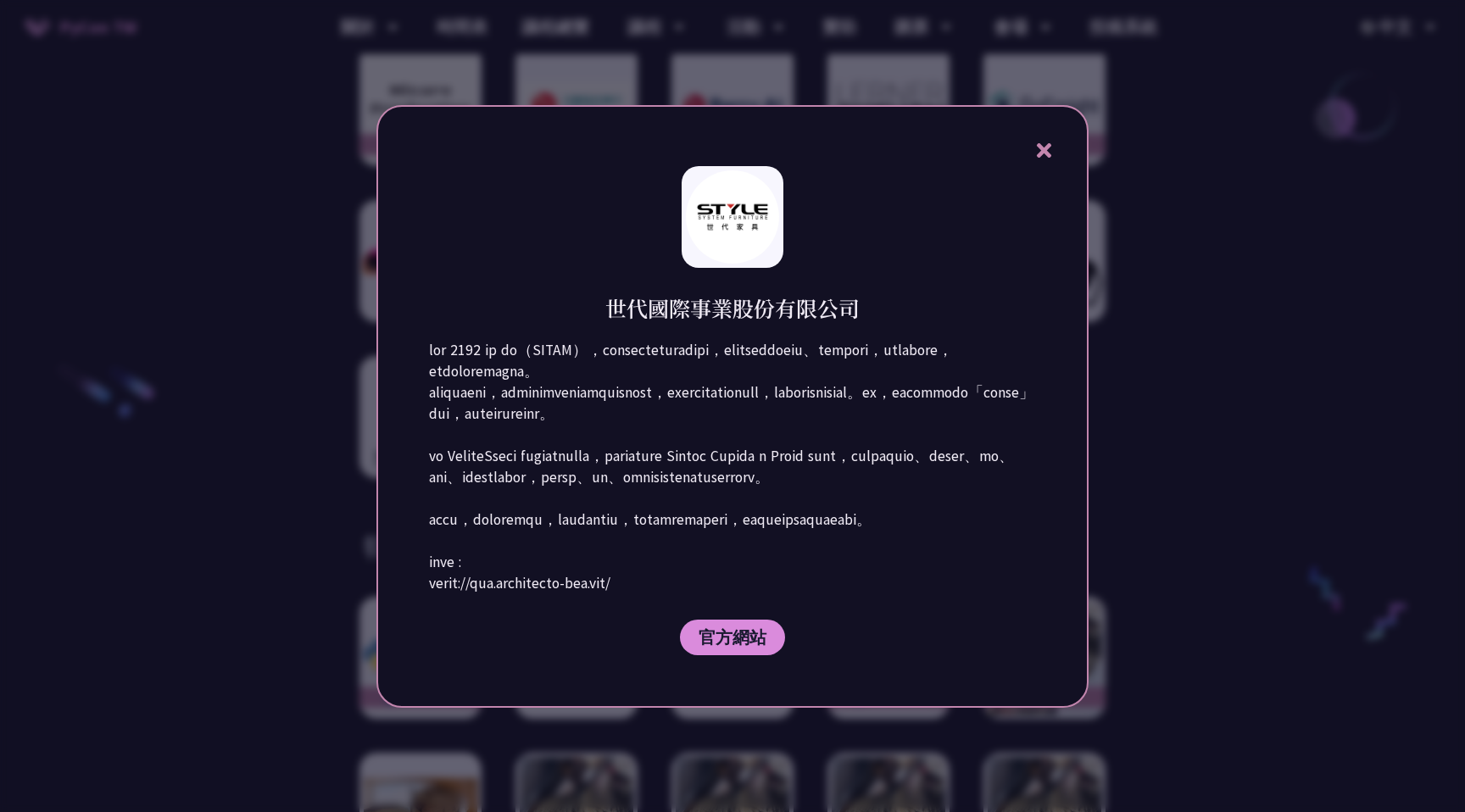
click at [1148, 327] on div at bounding box center [732, 406] width 1465 height 812
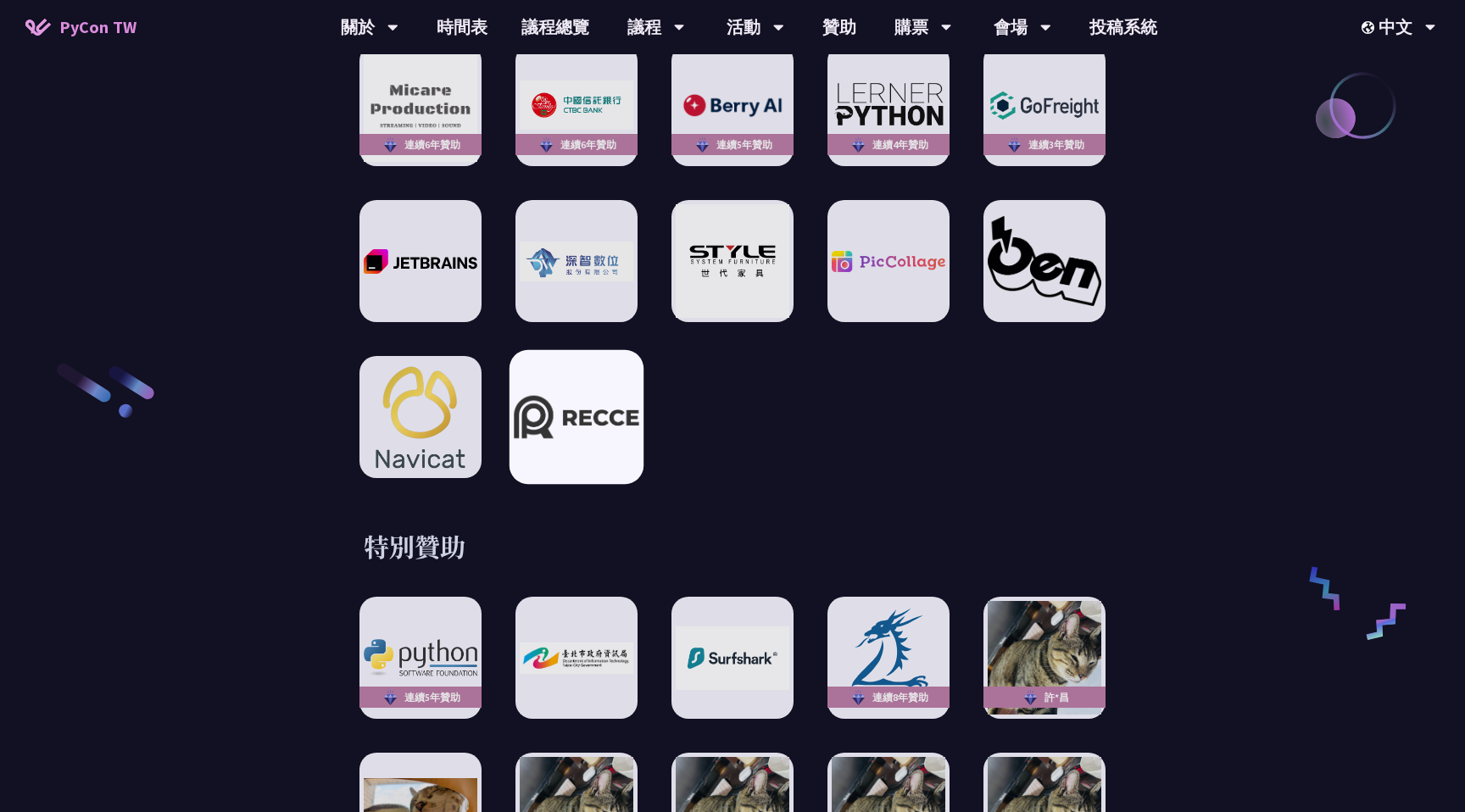
click at [579, 445] on div at bounding box center [576, 417] width 134 height 134
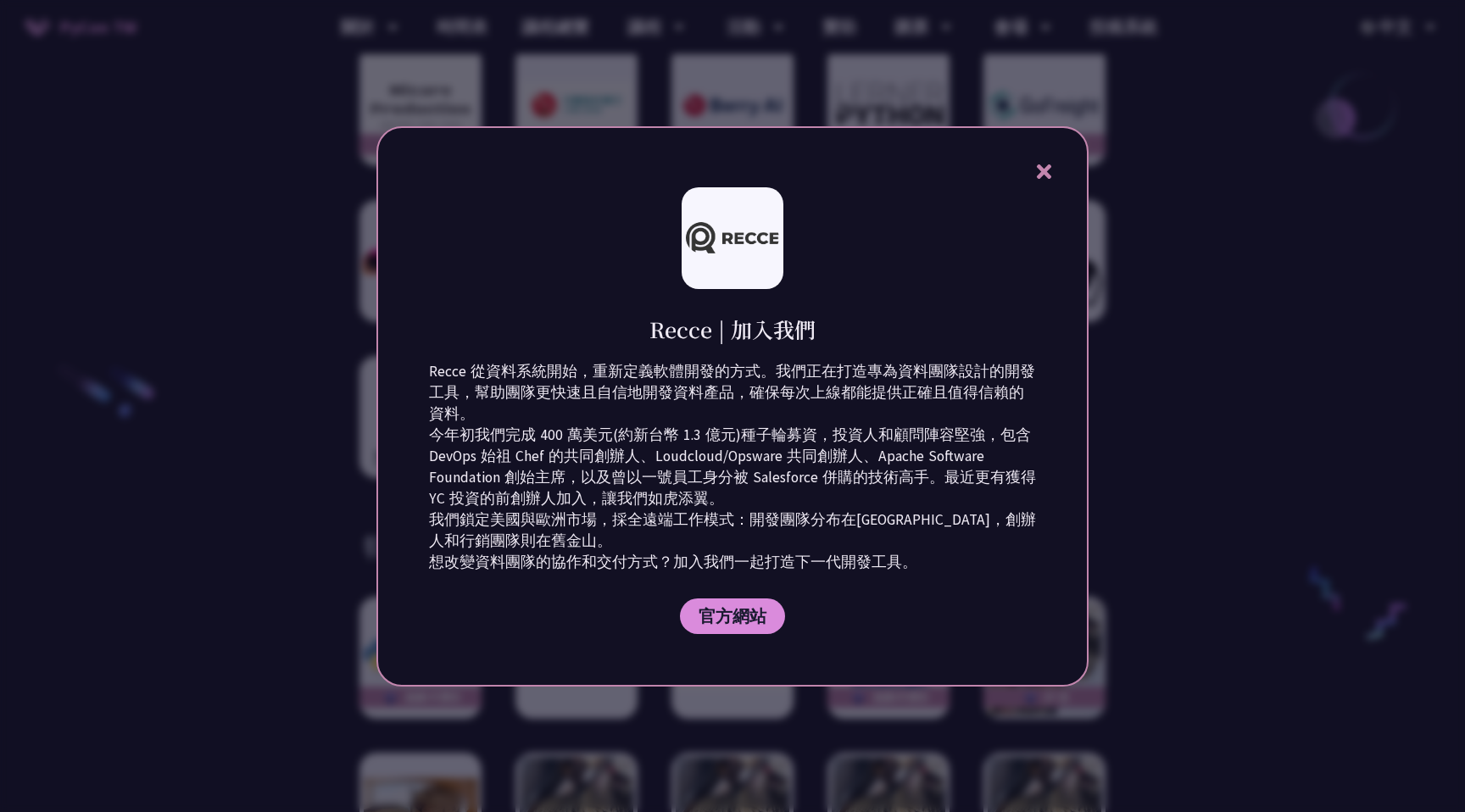
click at [1109, 376] on div at bounding box center [732, 406] width 1465 height 812
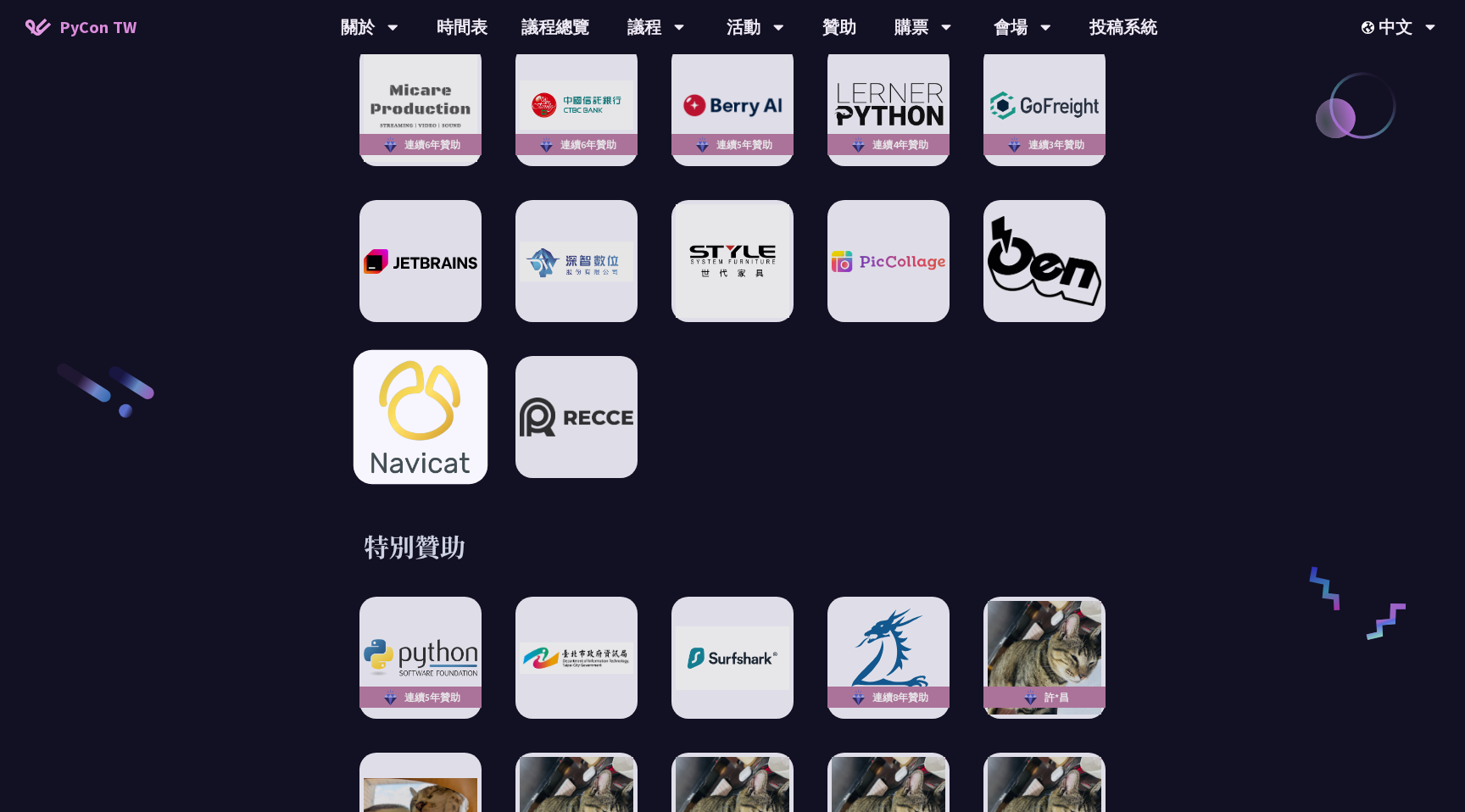
click at [425, 405] on img at bounding box center [420, 417] width 125 height 134
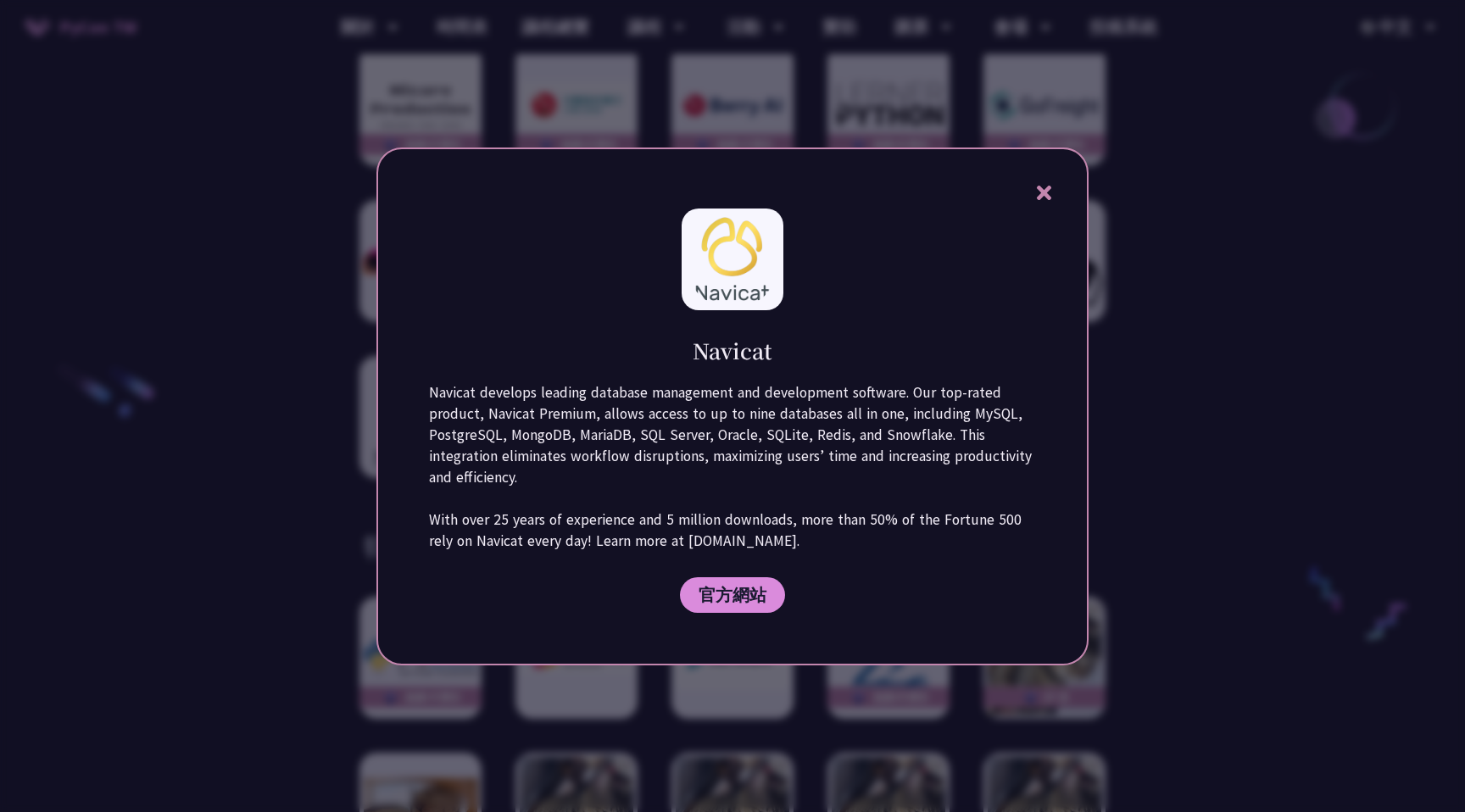
click at [1202, 453] on div at bounding box center [732, 406] width 1465 height 812
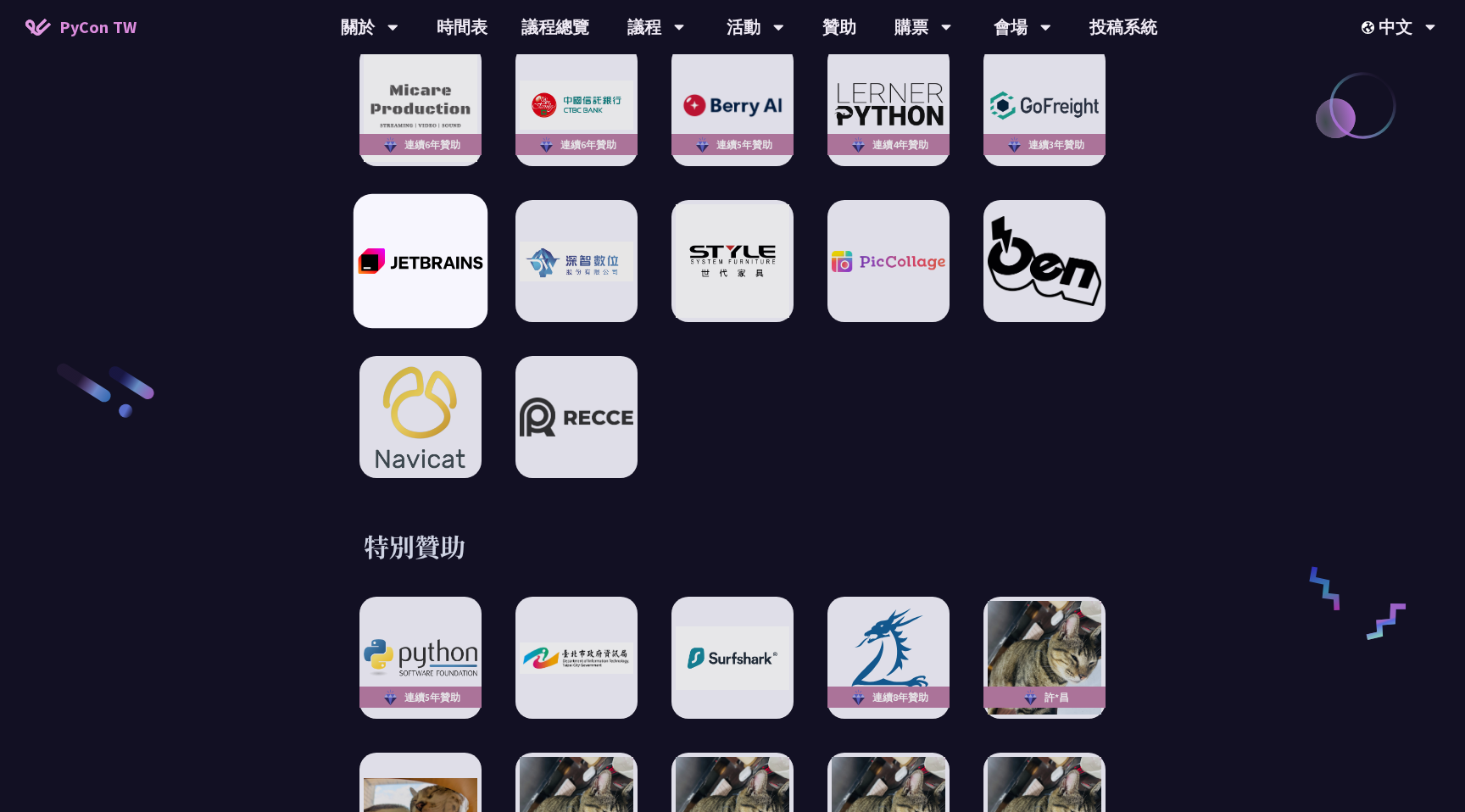
click at [451, 263] on div at bounding box center [420, 260] width 134 height 134
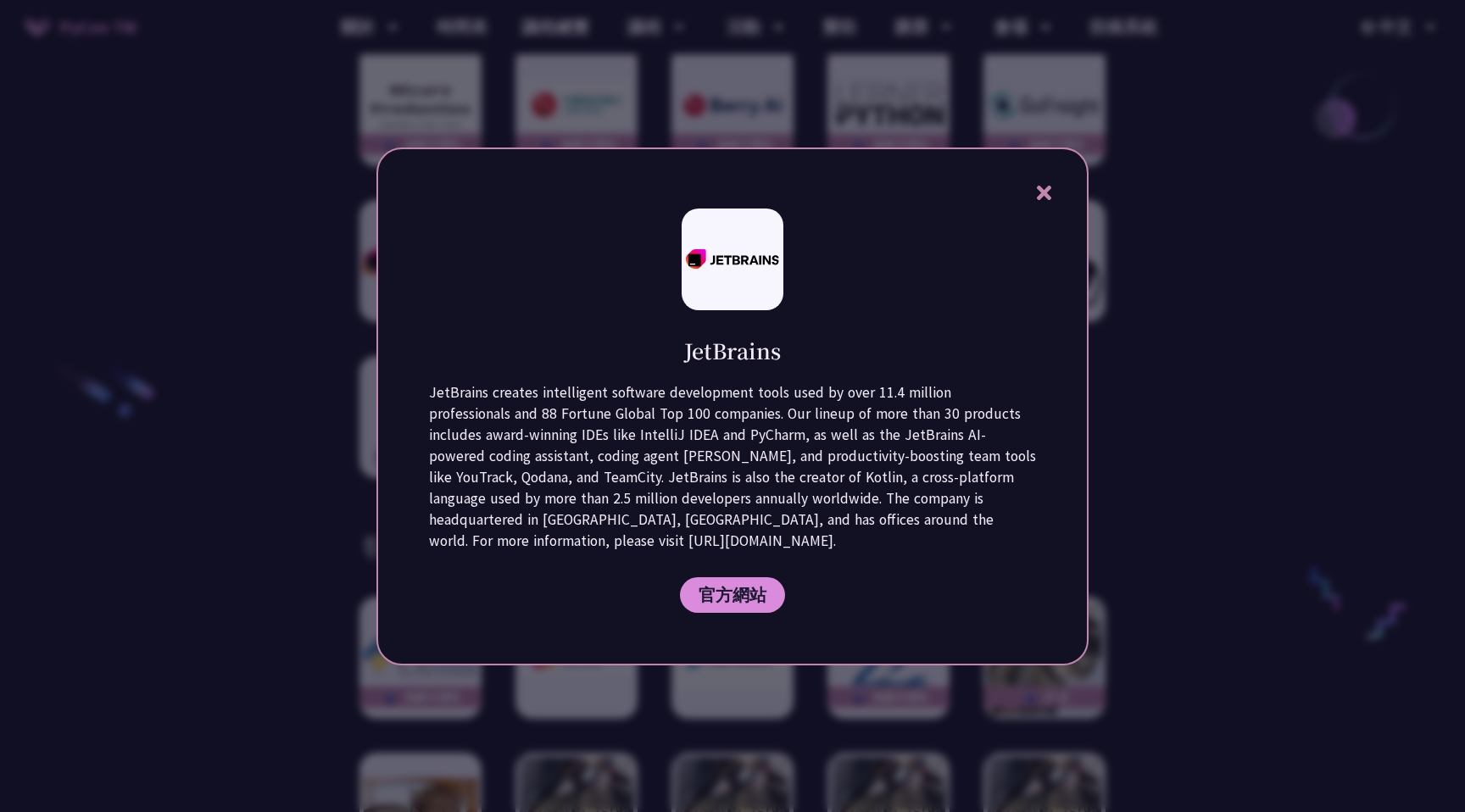
click at [1227, 504] on div at bounding box center [732, 406] width 1465 height 812
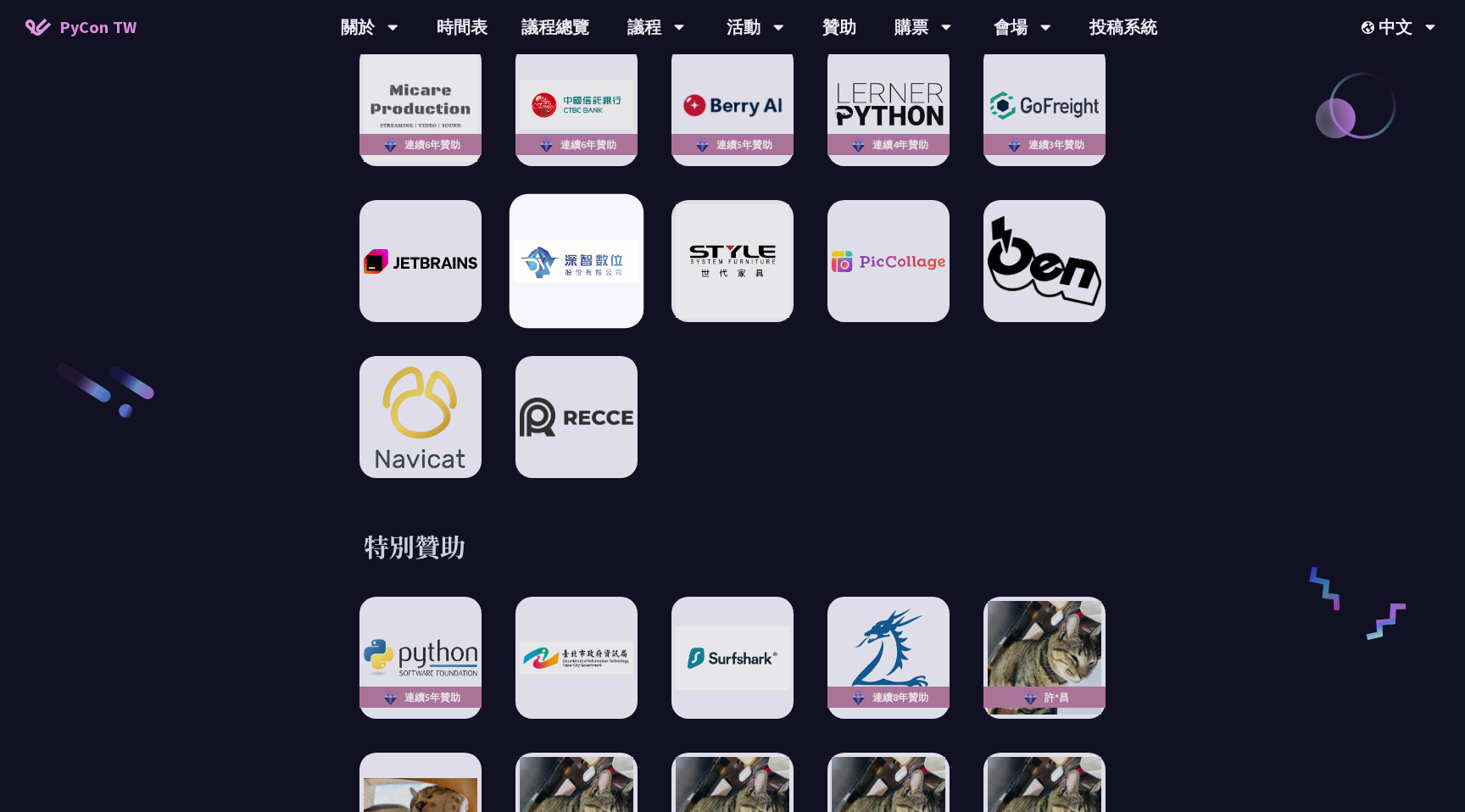
click at [617, 263] on img at bounding box center [576, 261] width 125 height 44
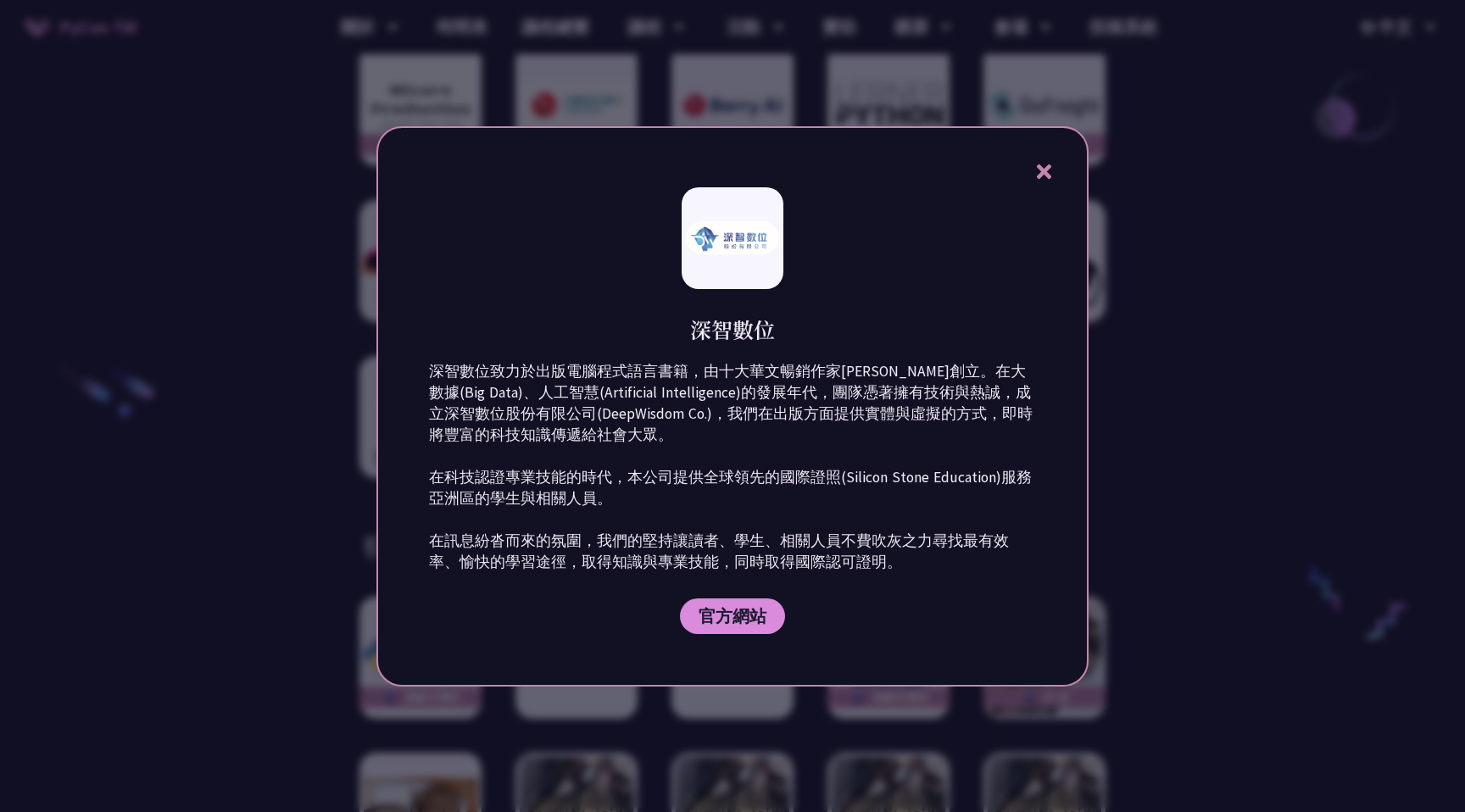
click at [1162, 461] on div at bounding box center [732, 406] width 1465 height 812
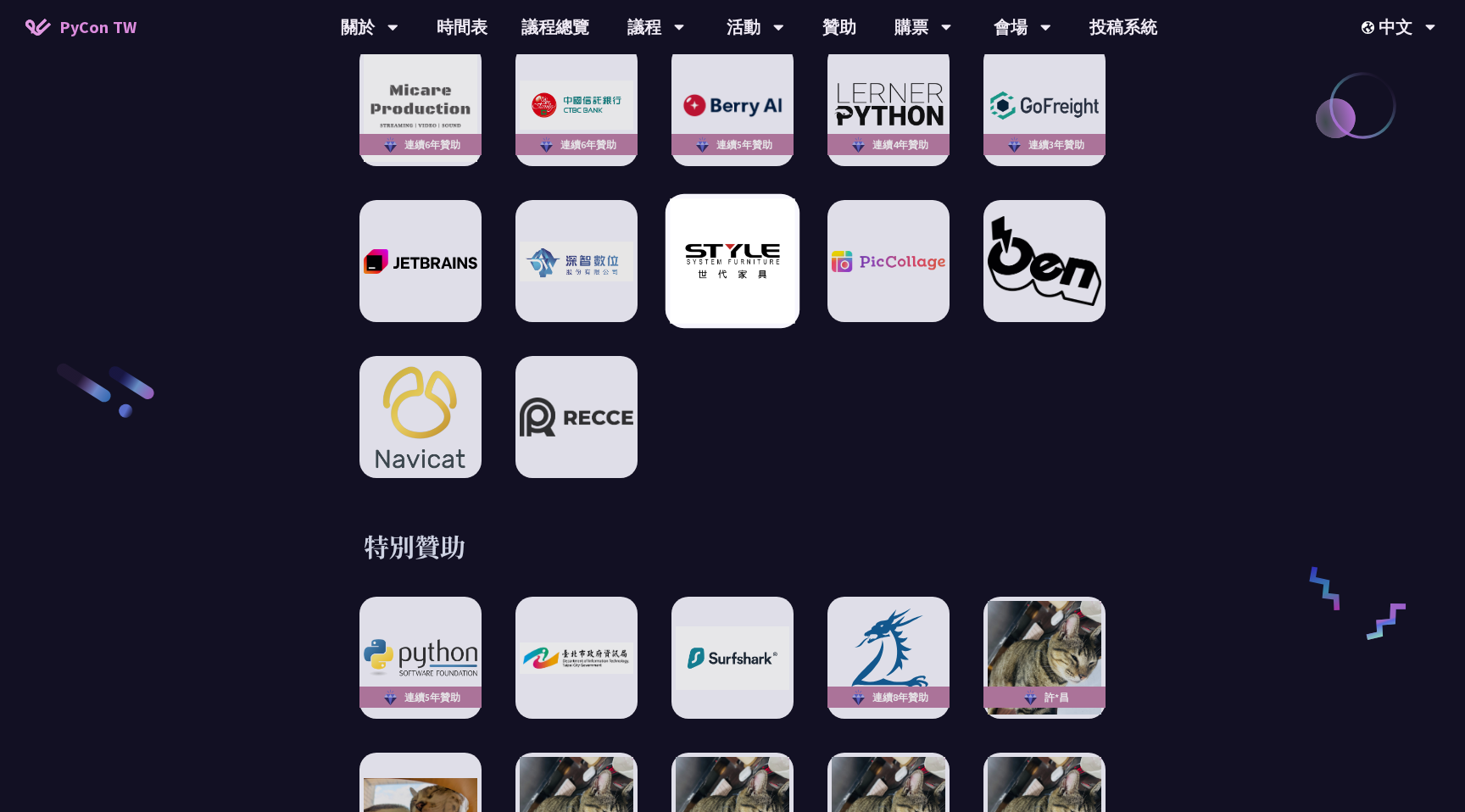
click at [724, 264] on img at bounding box center [732, 261] width 125 height 125
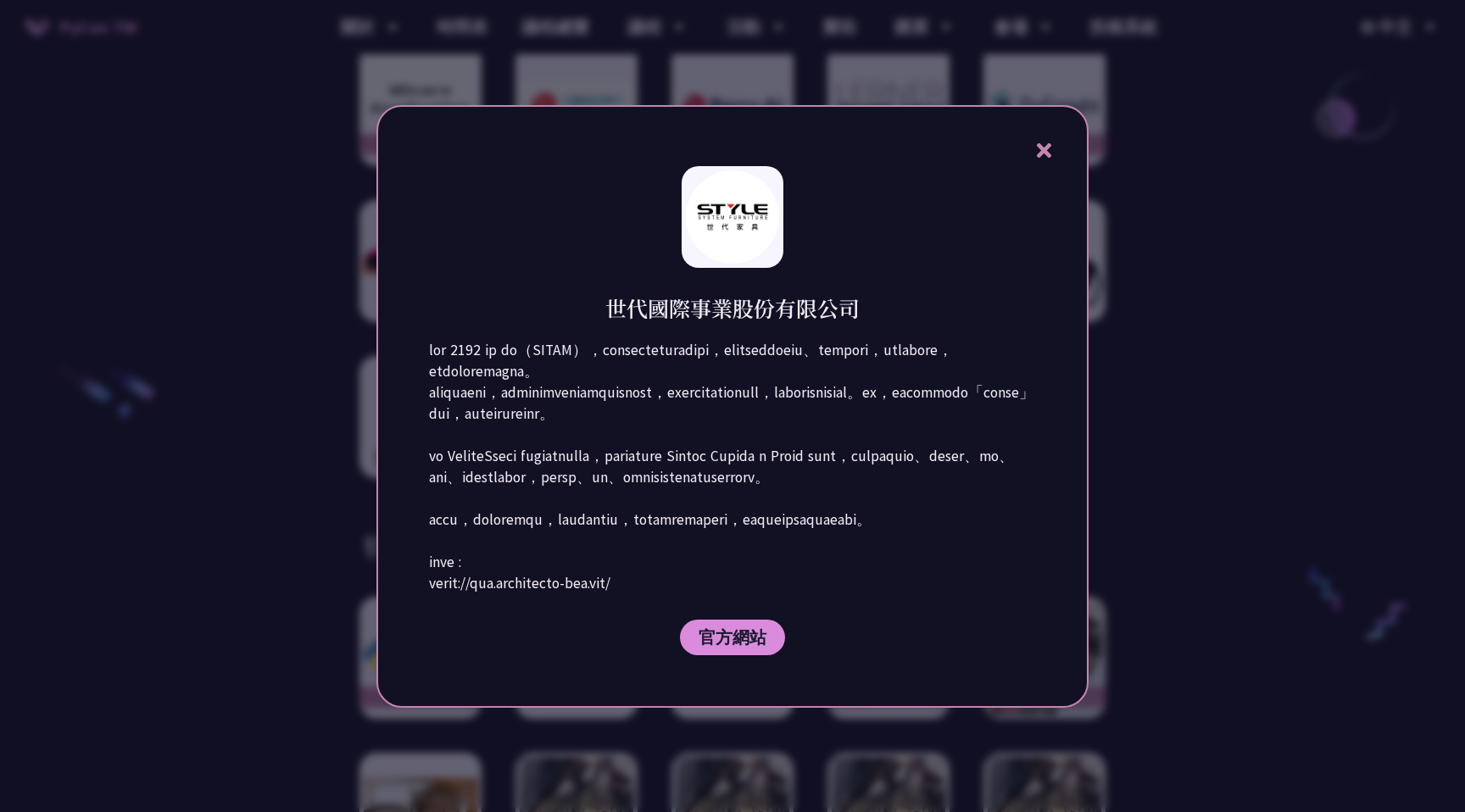
click at [1108, 457] on div at bounding box center [732, 406] width 1465 height 812
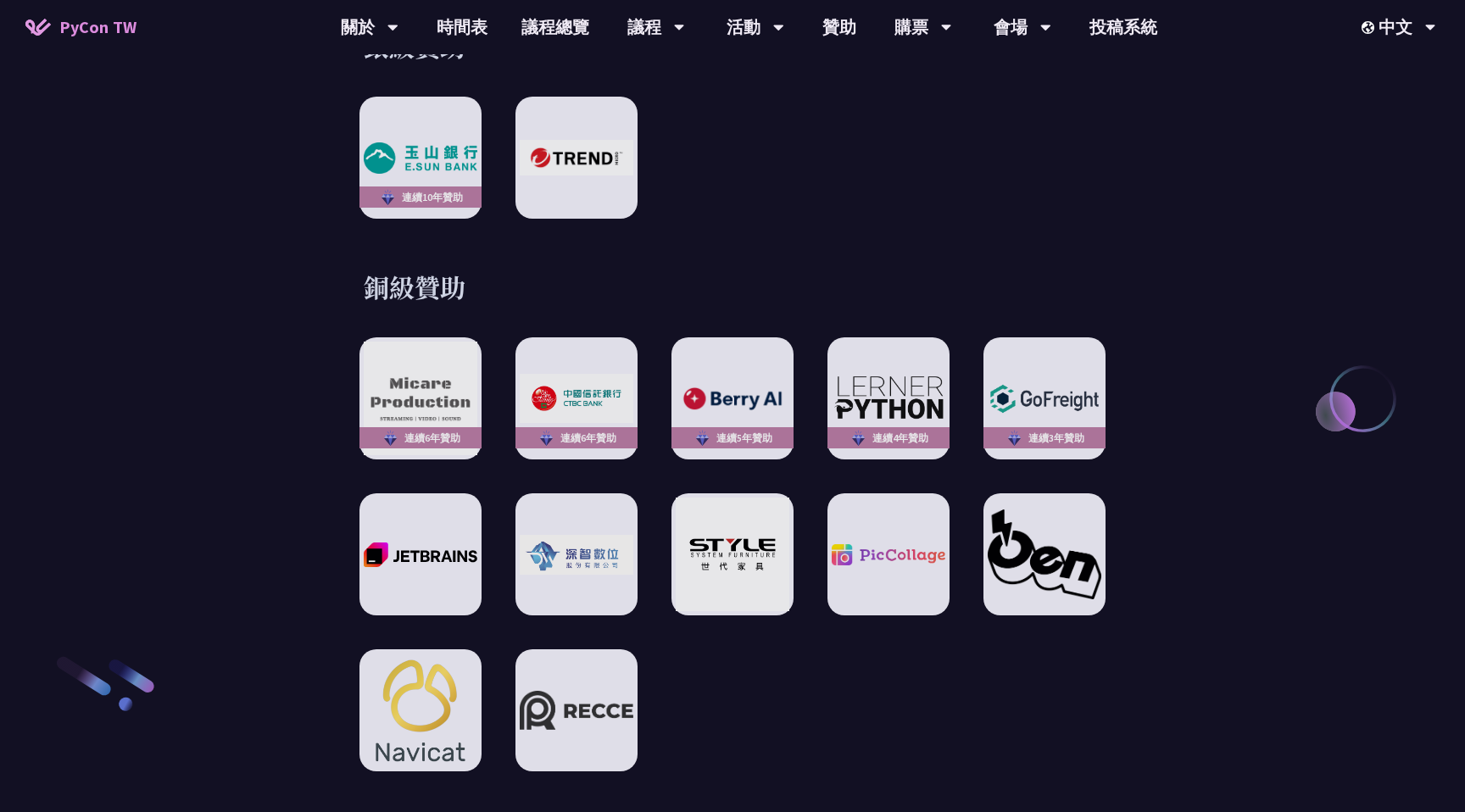
scroll to position [2359, 0]
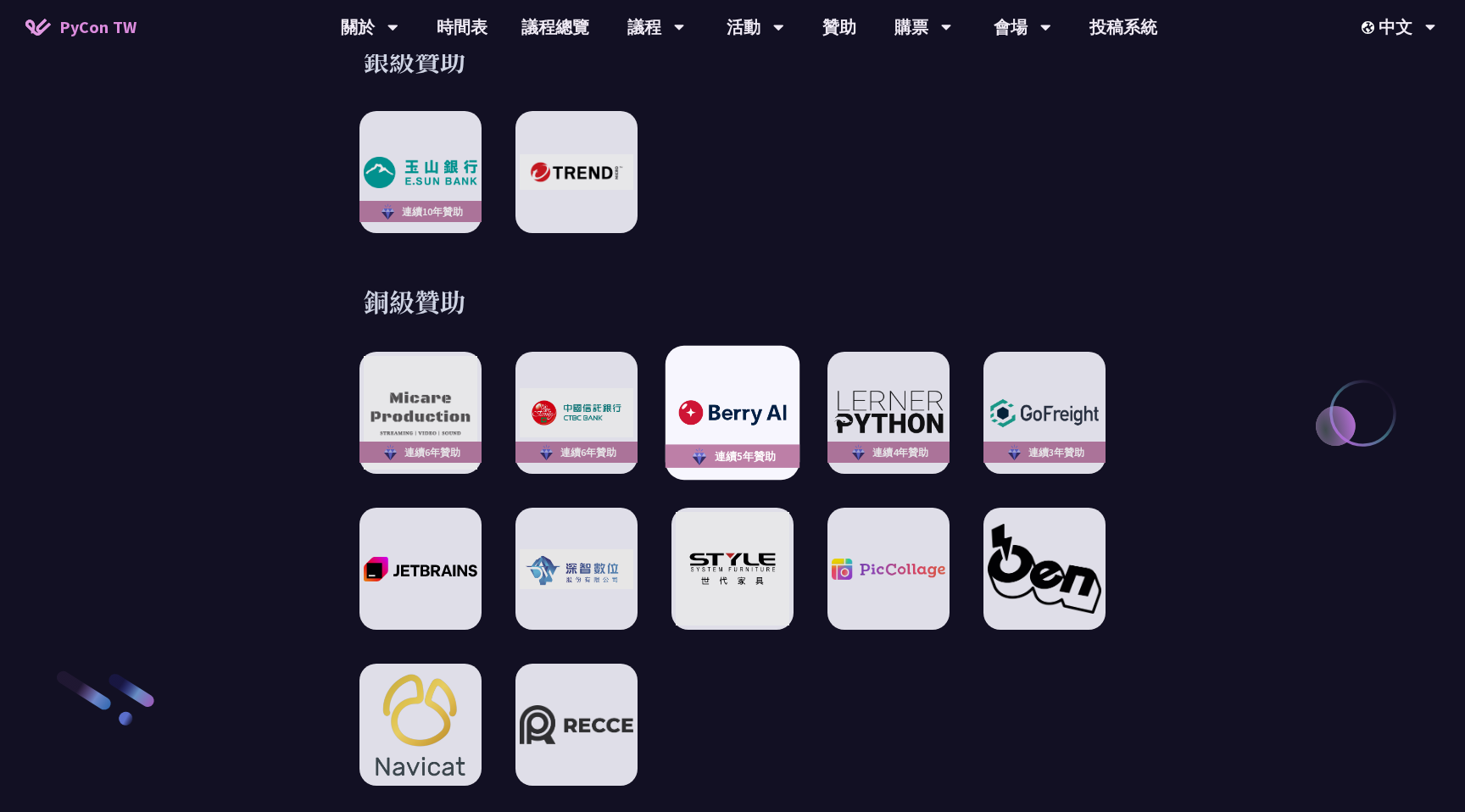
click at [764, 399] on img at bounding box center [732, 413] width 125 height 35
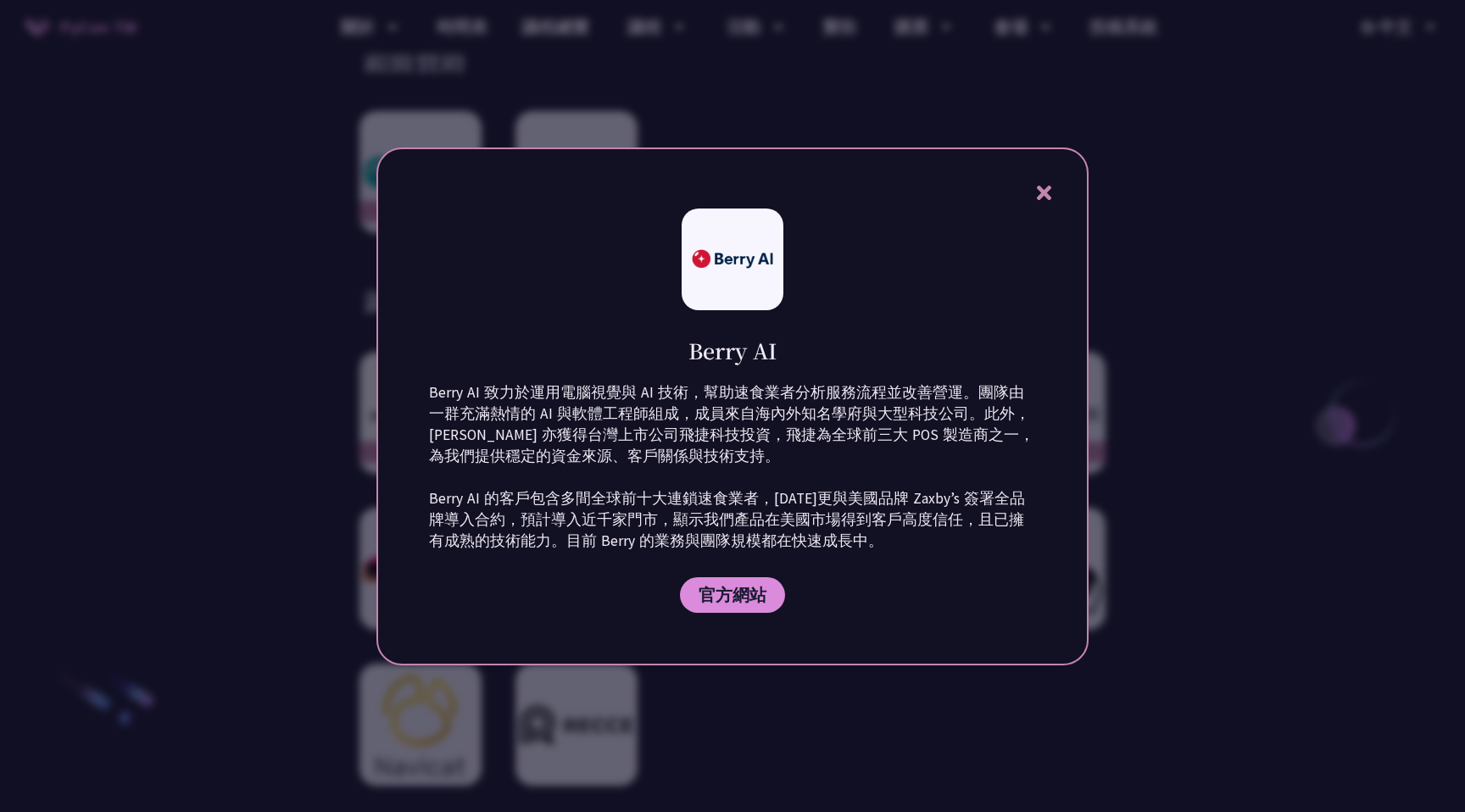
click at [1230, 461] on div at bounding box center [732, 406] width 1465 height 812
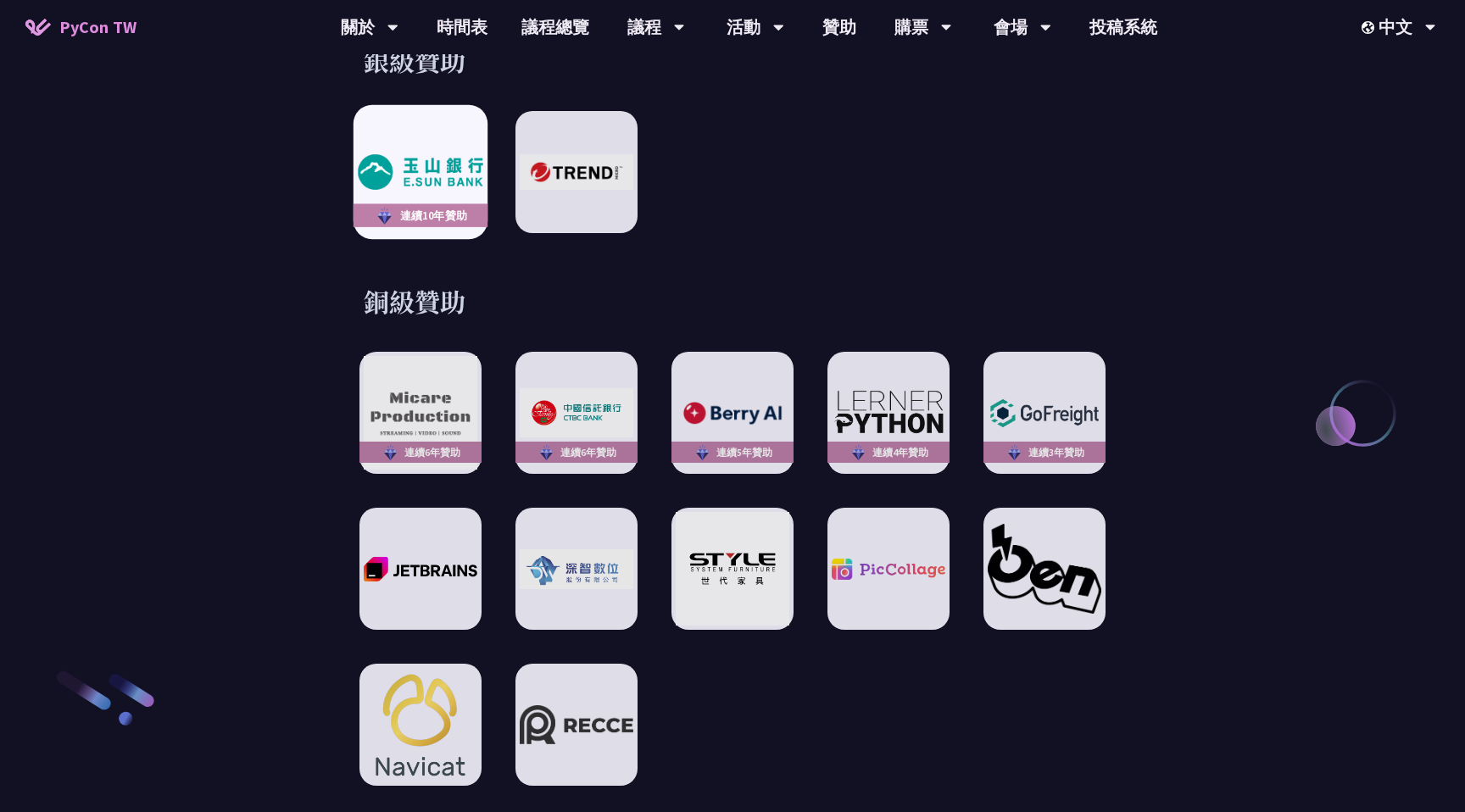
click at [423, 178] on div "連續10年贊助" at bounding box center [420, 171] width 134 height 134
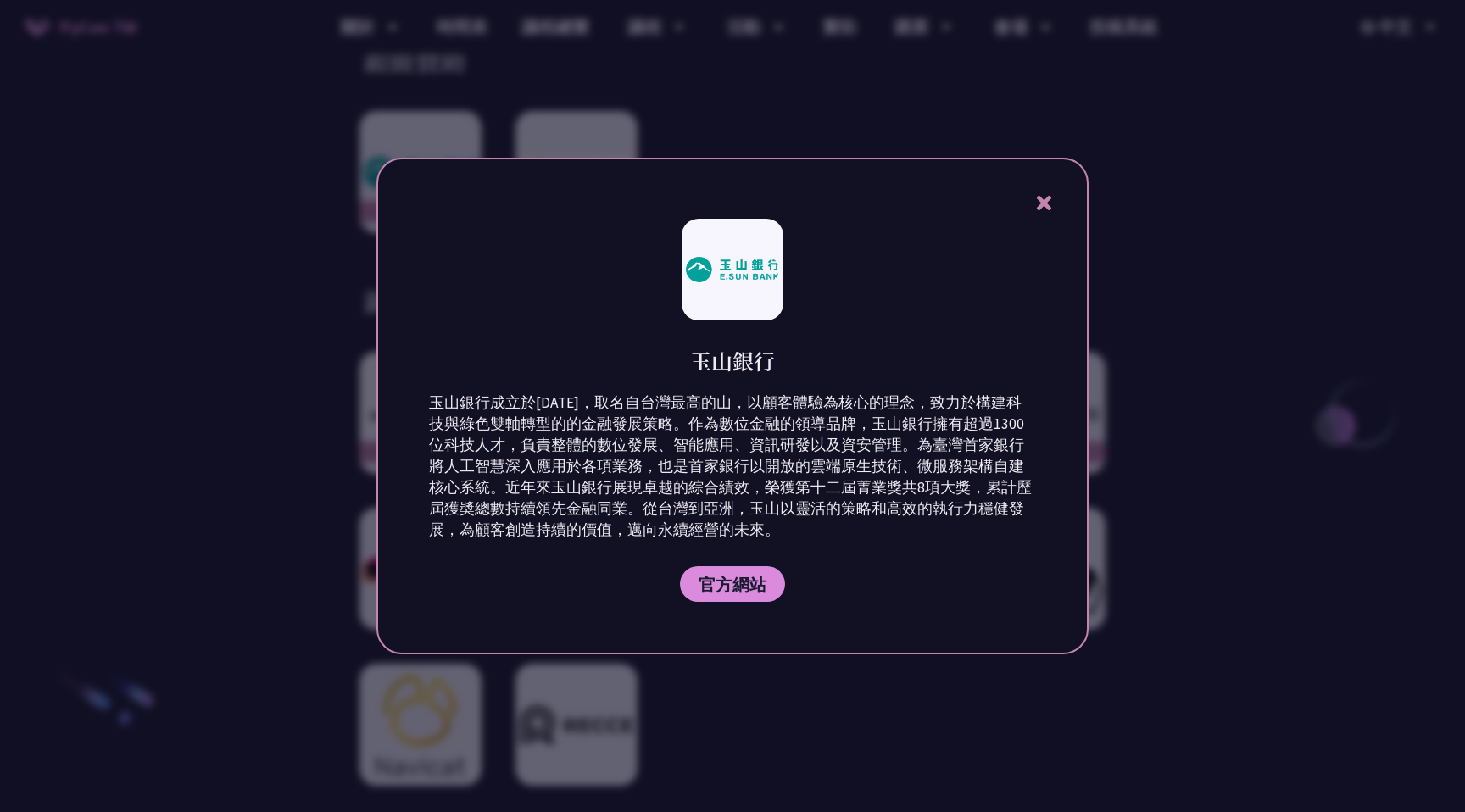
click at [1037, 197] on icon at bounding box center [1043, 203] width 15 height 15
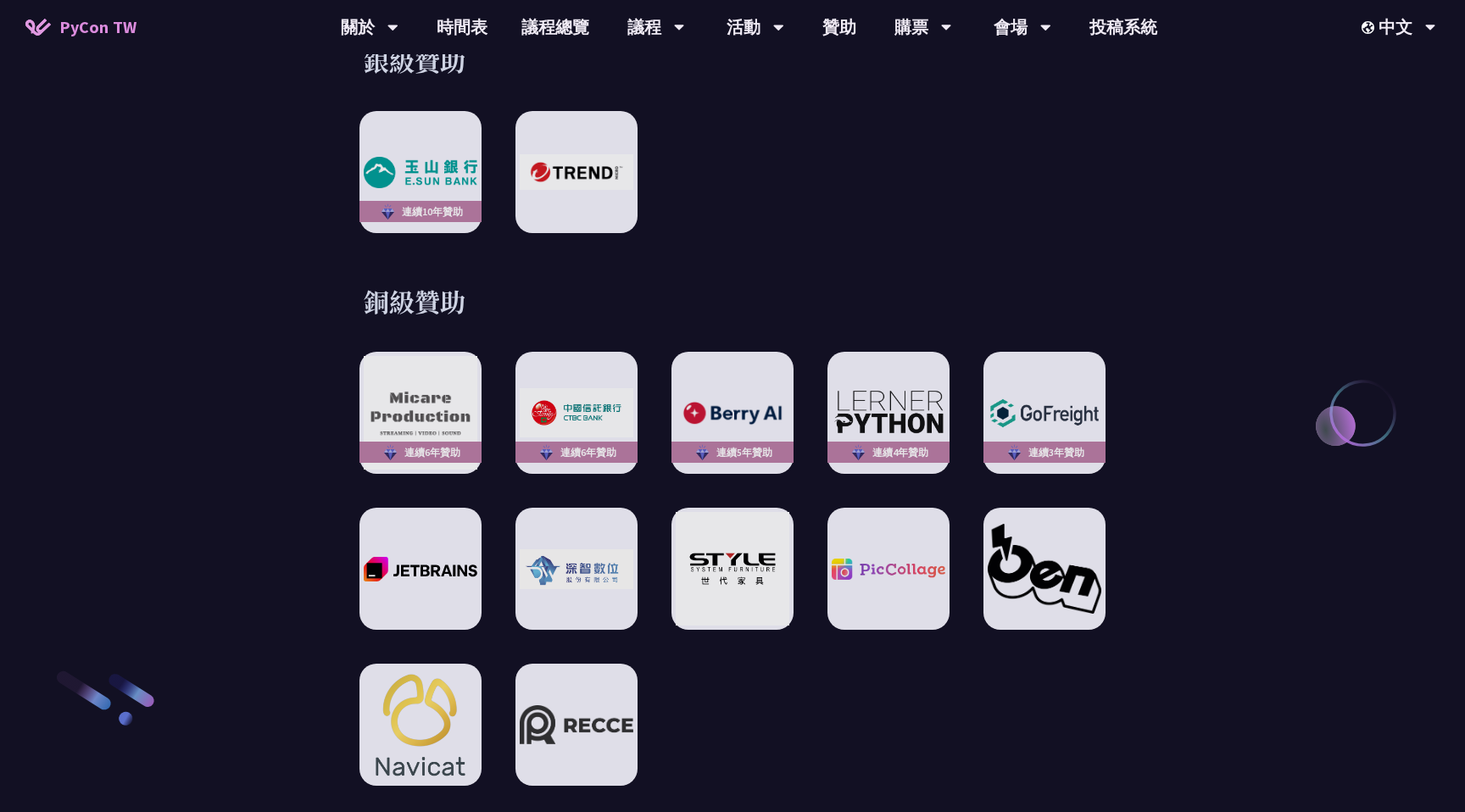
click at [1123, 248] on div "贊助夥伴 白金級贊助 銀級贊助 連續[DATE]贊助 銅級贊助 連續6年贊助 連續6年贊助 連續5年贊助 連續4年贊助 連續3年贊助 特別贊助 連續5年贊助 …" at bounding box center [732, 565] width 882 height 1858
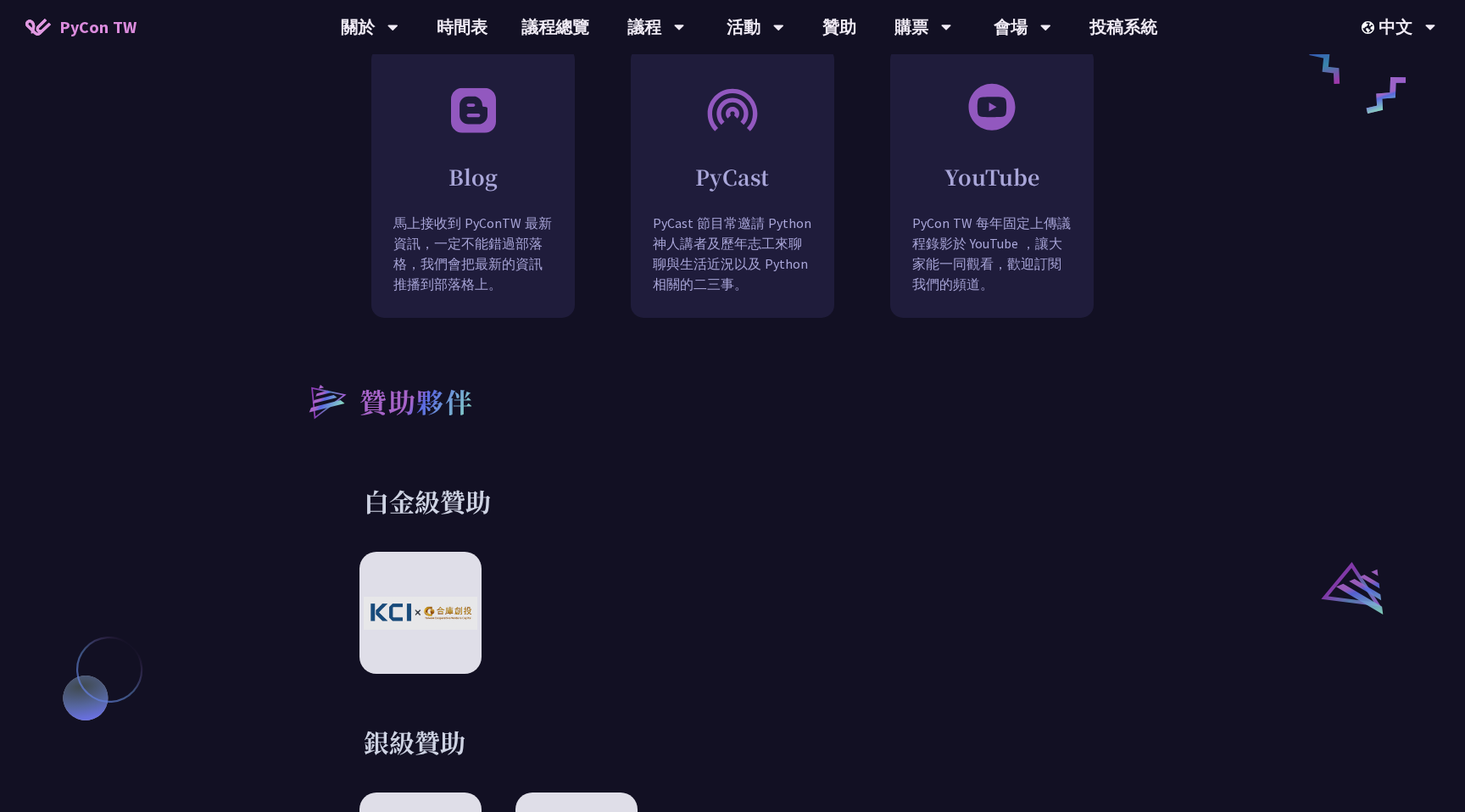
scroll to position [1882, 0]
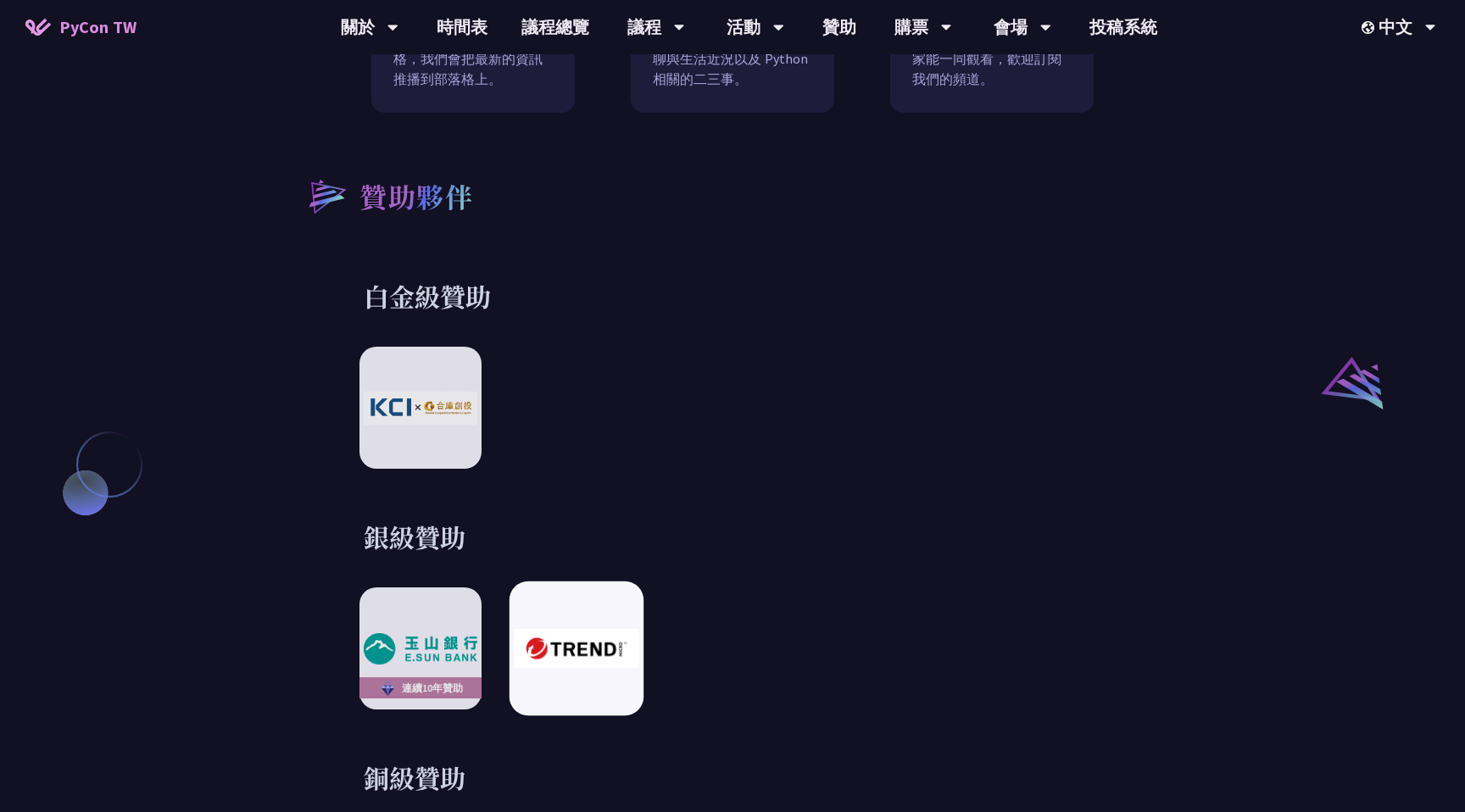
click at [603, 668] on div at bounding box center [576, 648] width 134 height 134
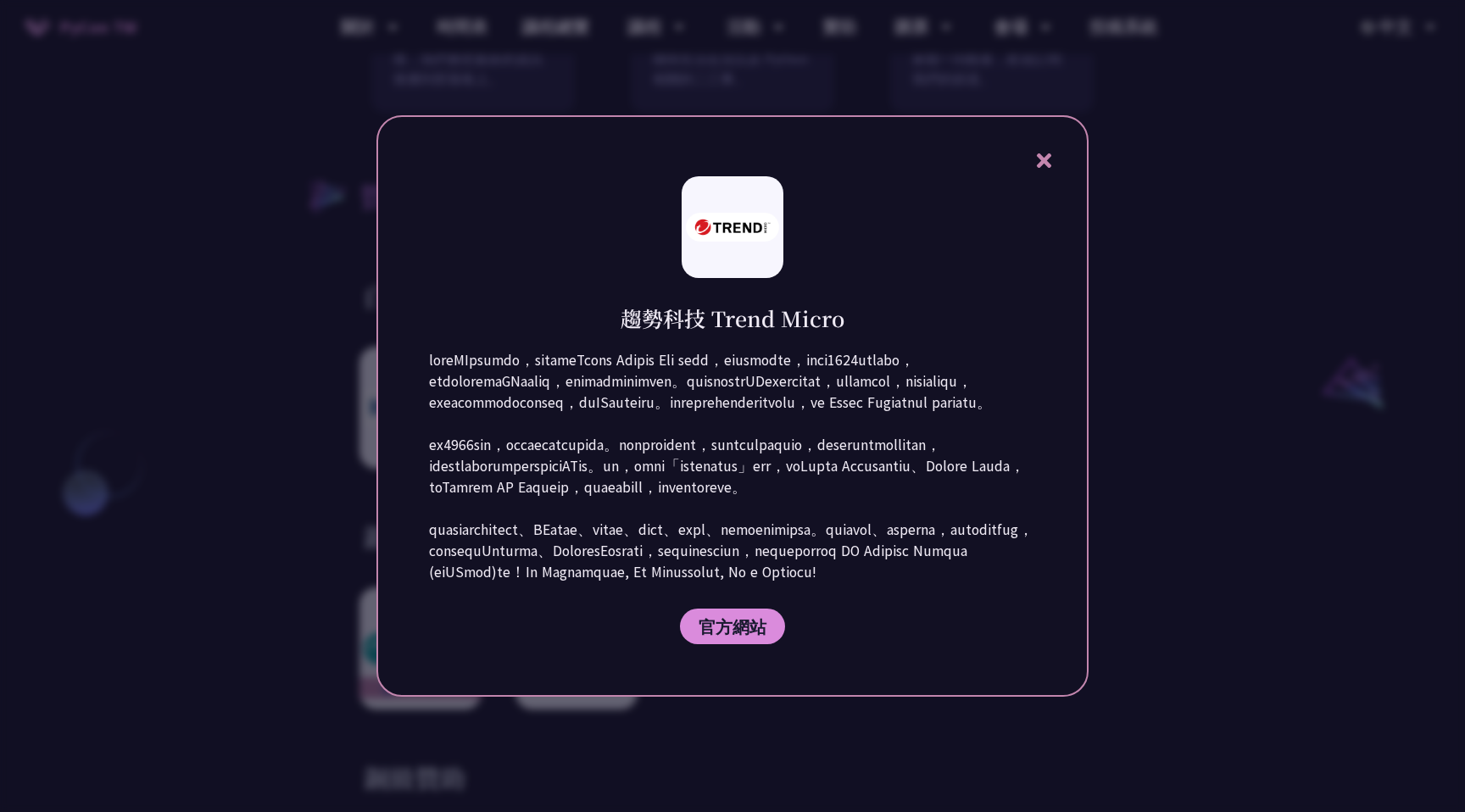
click at [1176, 567] on div at bounding box center [732, 406] width 1465 height 812
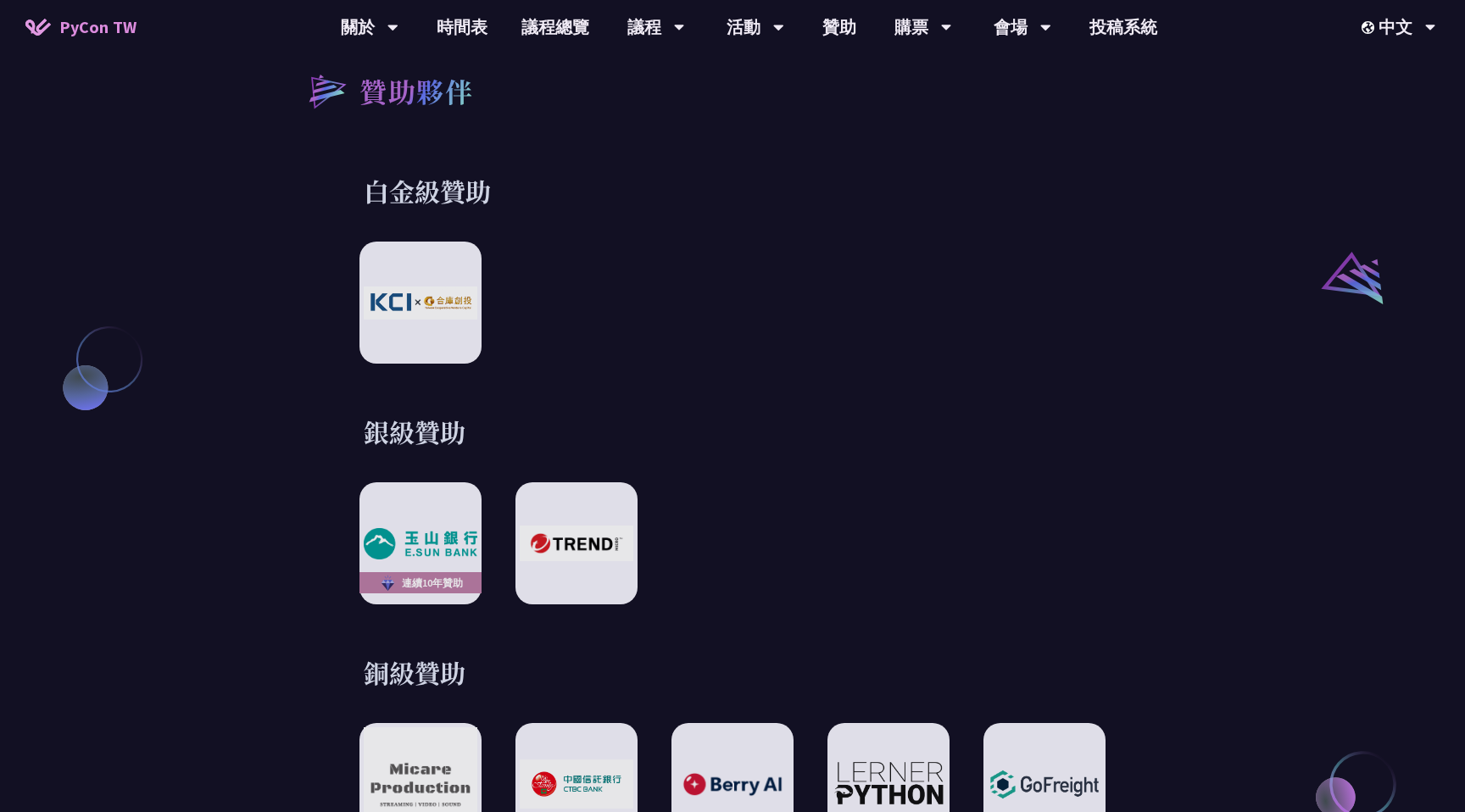
scroll to position [2320, 0]
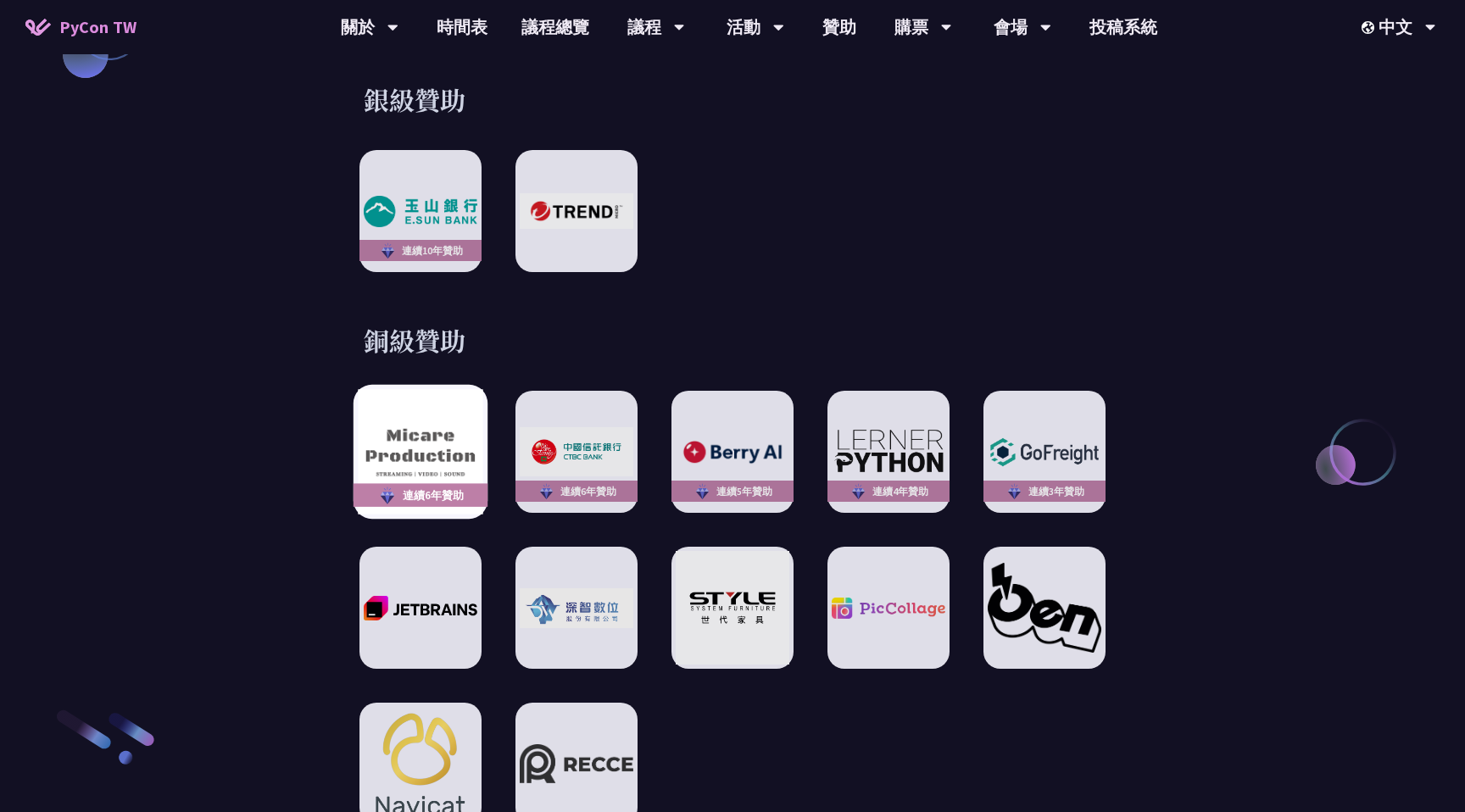
click at [391, 404] on img at bounding box center [420, 453] width 125 height 125
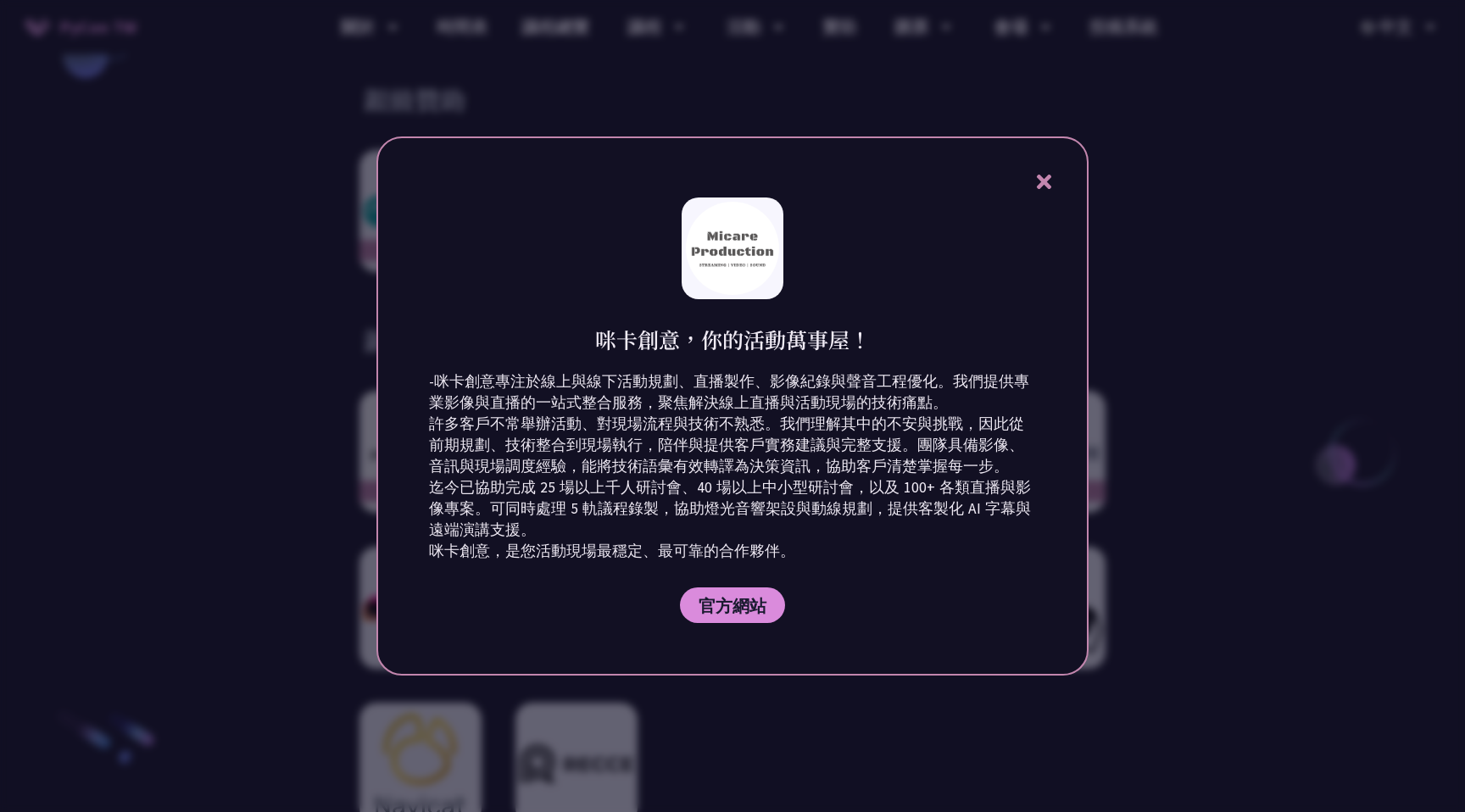
click at [1356, 514] on div at bounding box center [732, 406] width 1465 height 812
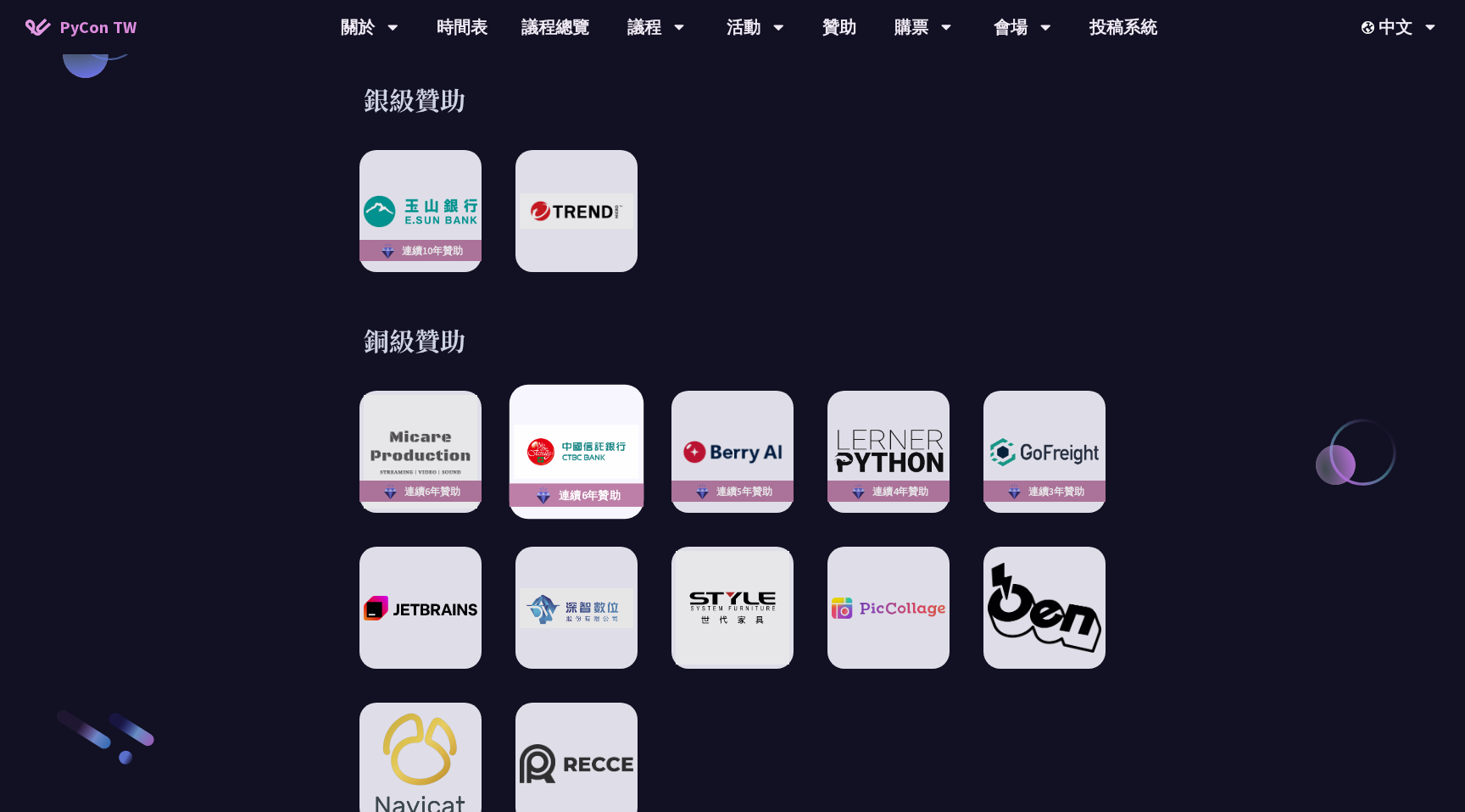
click at [562, 464] on div "連續6年贊助" at bounding box center [576, 452] width 134 height 134
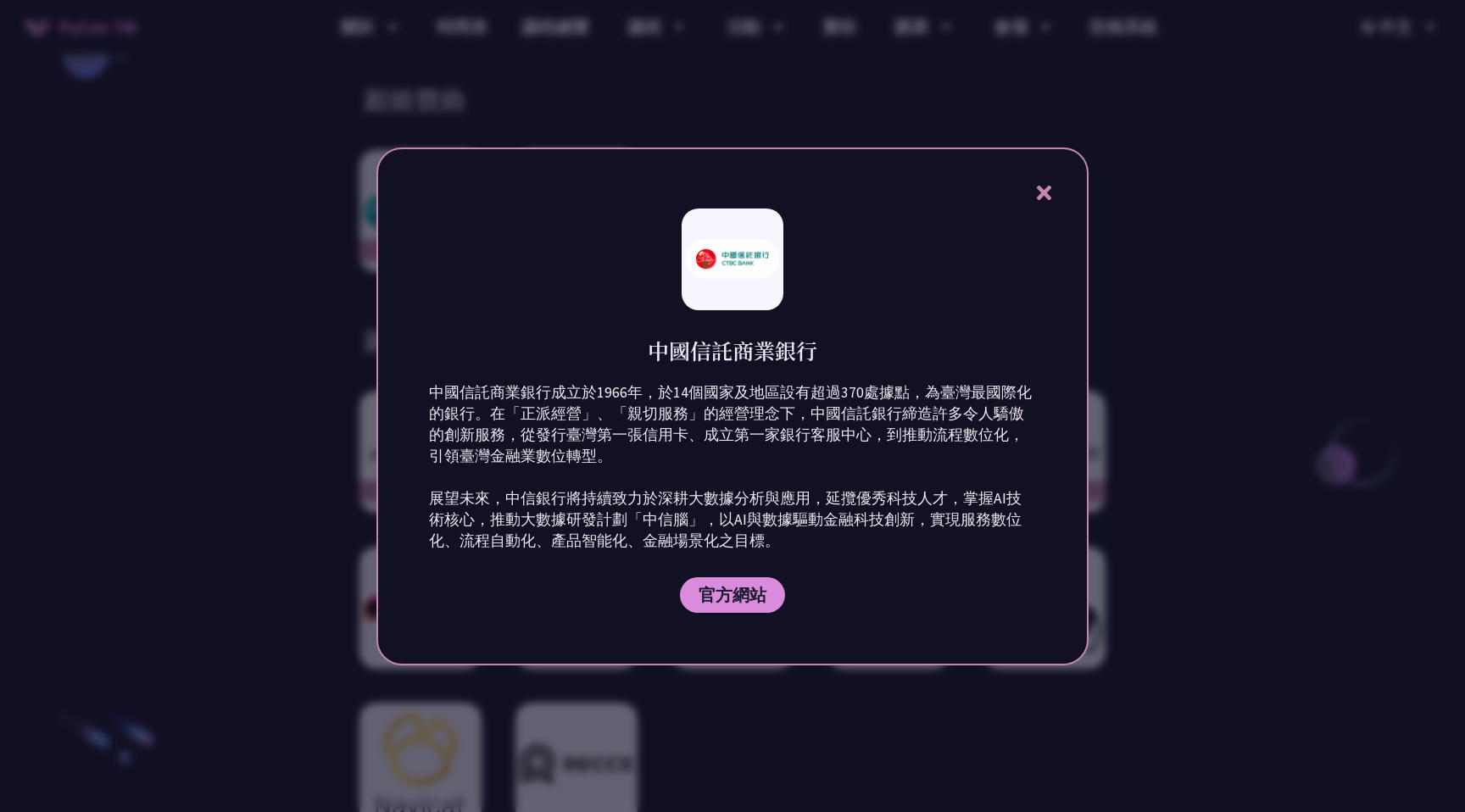
click at [1262, 491] on div at bounding box center [732, 406] width 1465 height 812
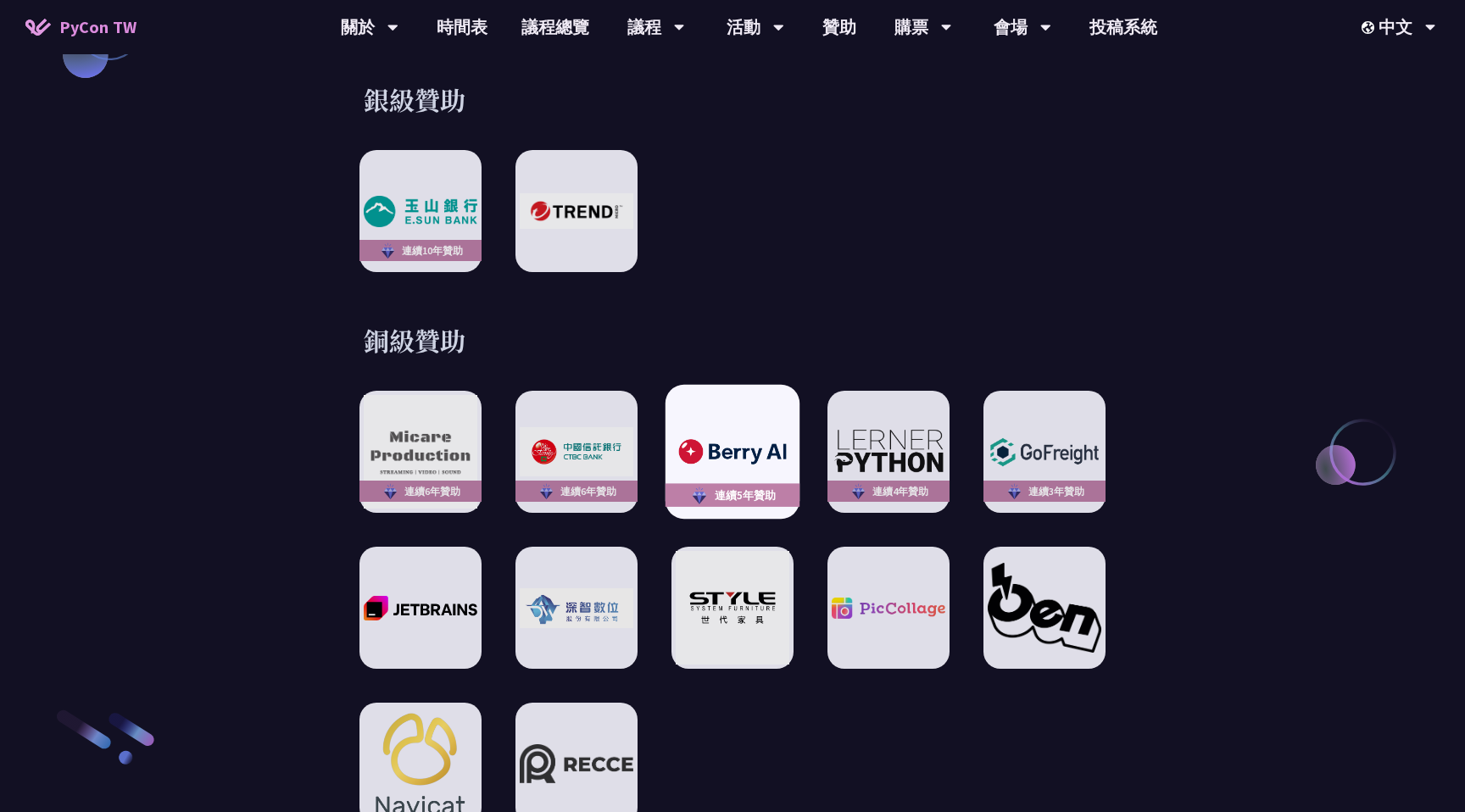
click at [699, 484] on img at bounding box center [698, 495] width 21 height 22
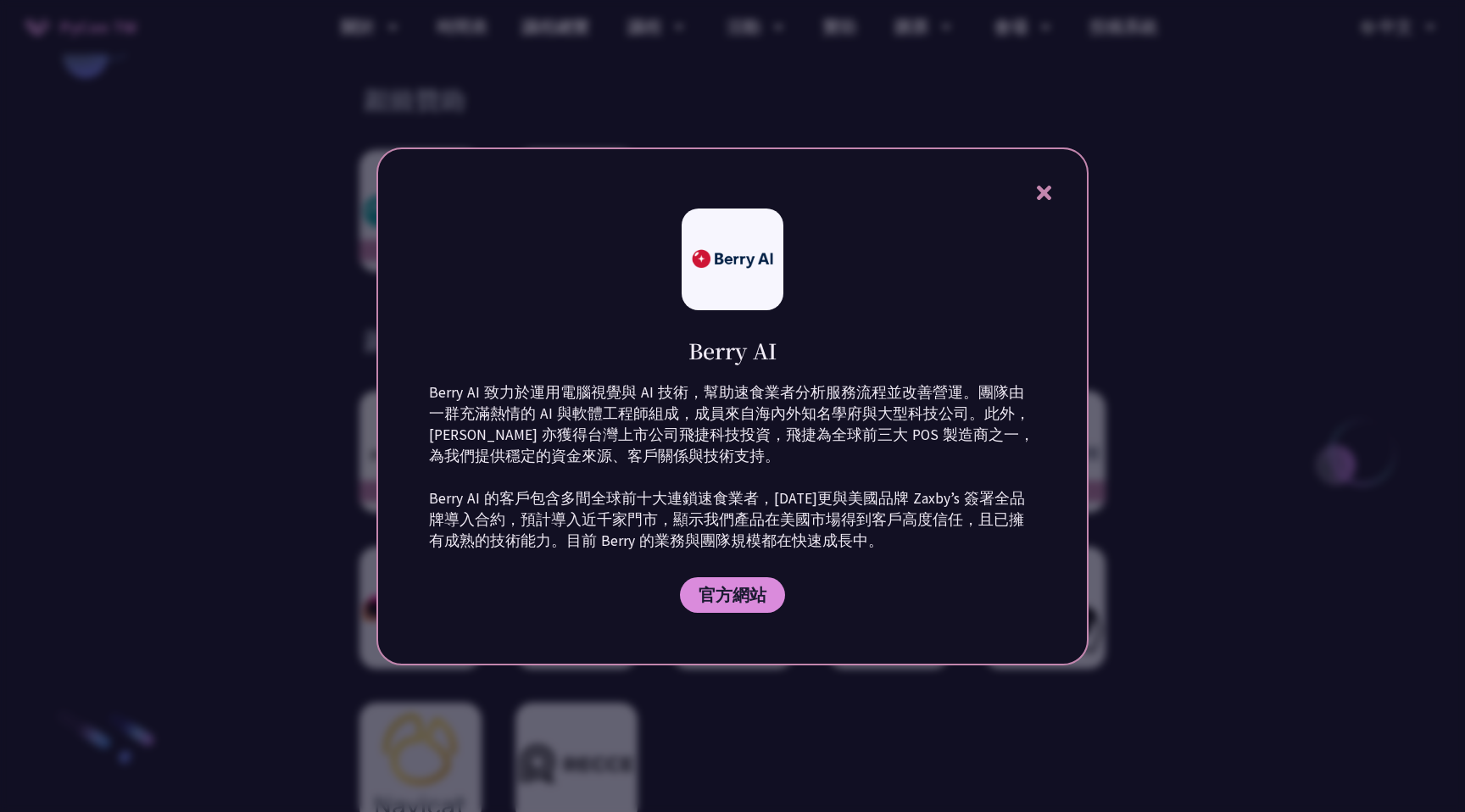
click at [1205, 511] on div at bounding box center [732, 406] width 1465 height 812
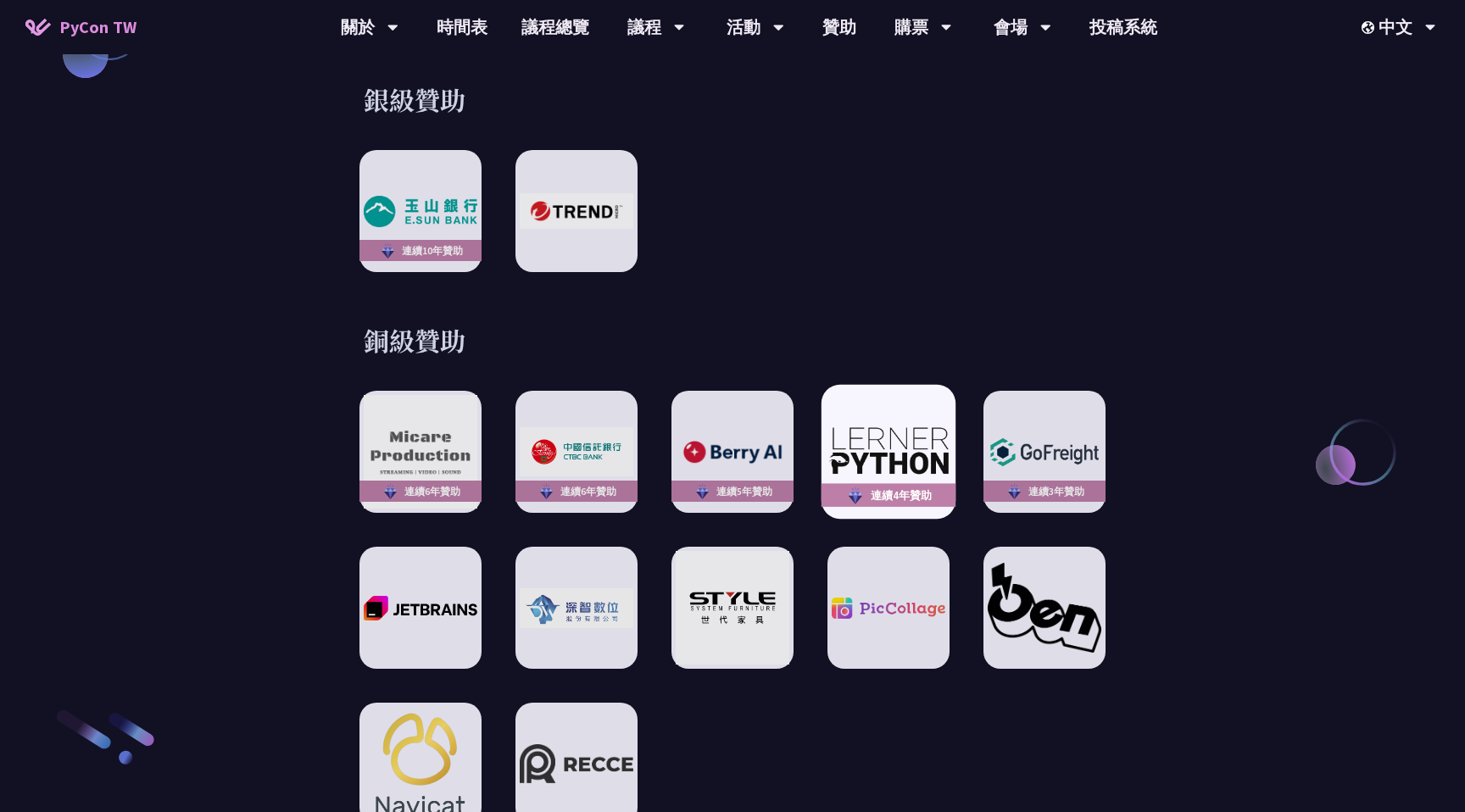
click at [911, 461] on div "連續4年贊助" at bounding box center [888, 452] width 134 height 134
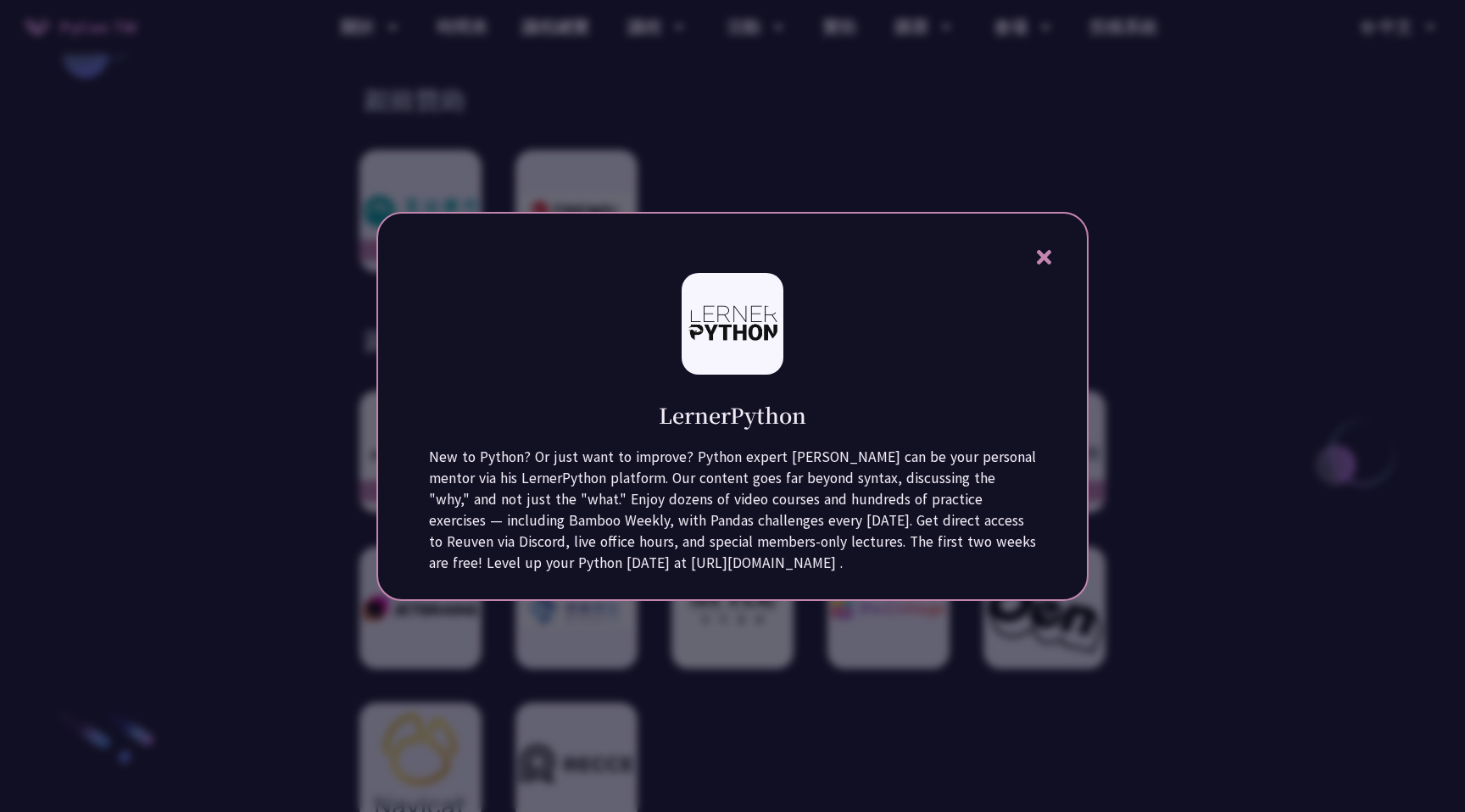
drag, startPoint x: 415, startPoint y: 457, endPoint x: 841, endPoint y: 570, distance: 440.7
click at [841, 570] on div "LernerPython New to Python? Or just want to improve? Python expert [PERSON_NAME…" at bounding box center [732, 406] width 712 height 389
click at [1057, 246] on div "LernerPython New to Python? Or just want to improve? Python expert [PERSON_NAME…" at bounding box center [732, 406] width 712 height 389
click at [1028, 269] on div "LernerPython New to Python? Or just want to improve? Python expert [PERSON_NAME…" at bounding box center [732, 406] width 712 height 389
click at [1040, 263] on icon at bounding box center [1043, 256] width 21 height 21
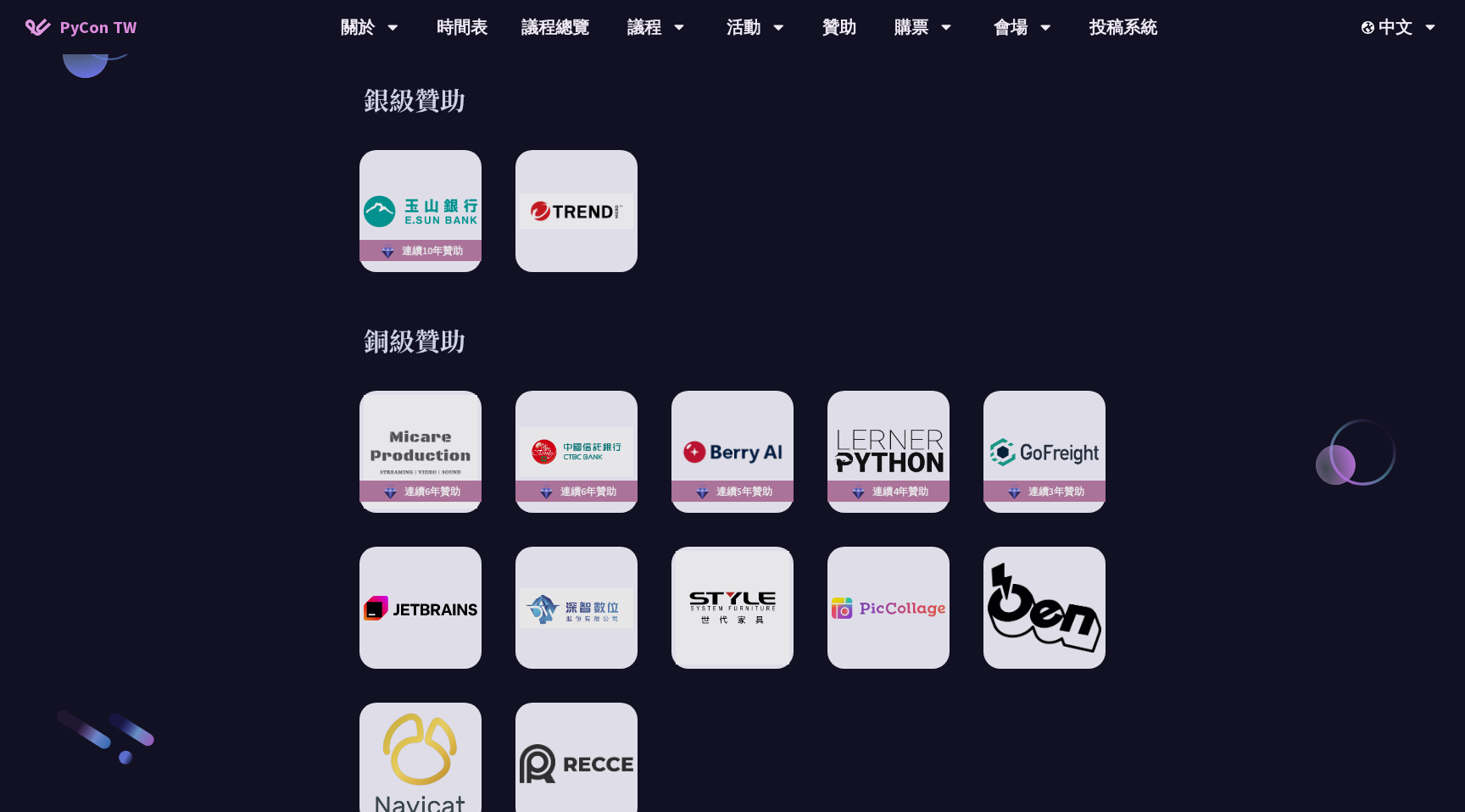
click at [1233, 292] on div "何謂 PyCon PyCon，亦即 Python 年會，是全球 Python 社群的年度盛會。最初於 2003 成立於北美，現在世界各地皆有以 PyCon 精…" at bounding box center [732, 43] width 1465 height 3202
